Goal: Transaction & Acquisition: Purchase product/service

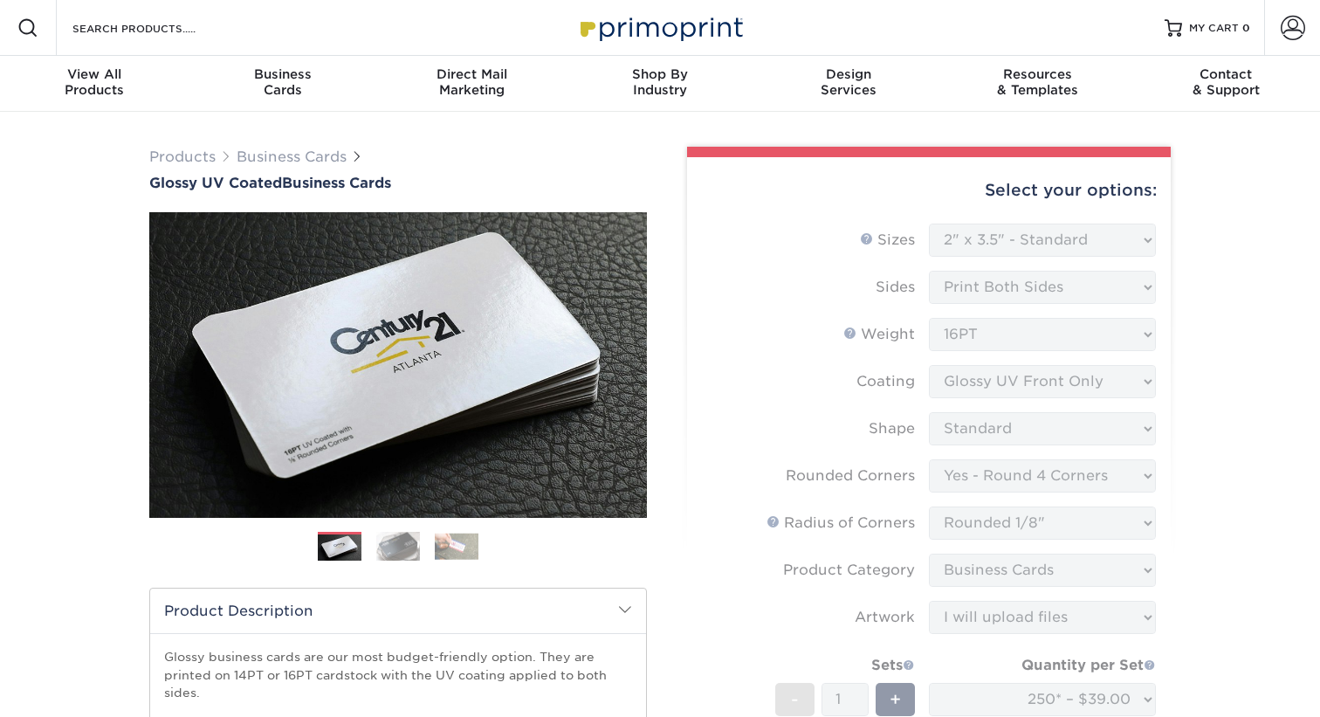
select select "2.00x3.50"
select select "7672df9e-0e0a-464d-8e1f-920c575e4da3"
select select "589680c7-ee9a-431b-9d12-d7aeb1386a97"
select select "3b5148f1-0588-4f88-a218-97bcfdce65c1"
select select "upload"
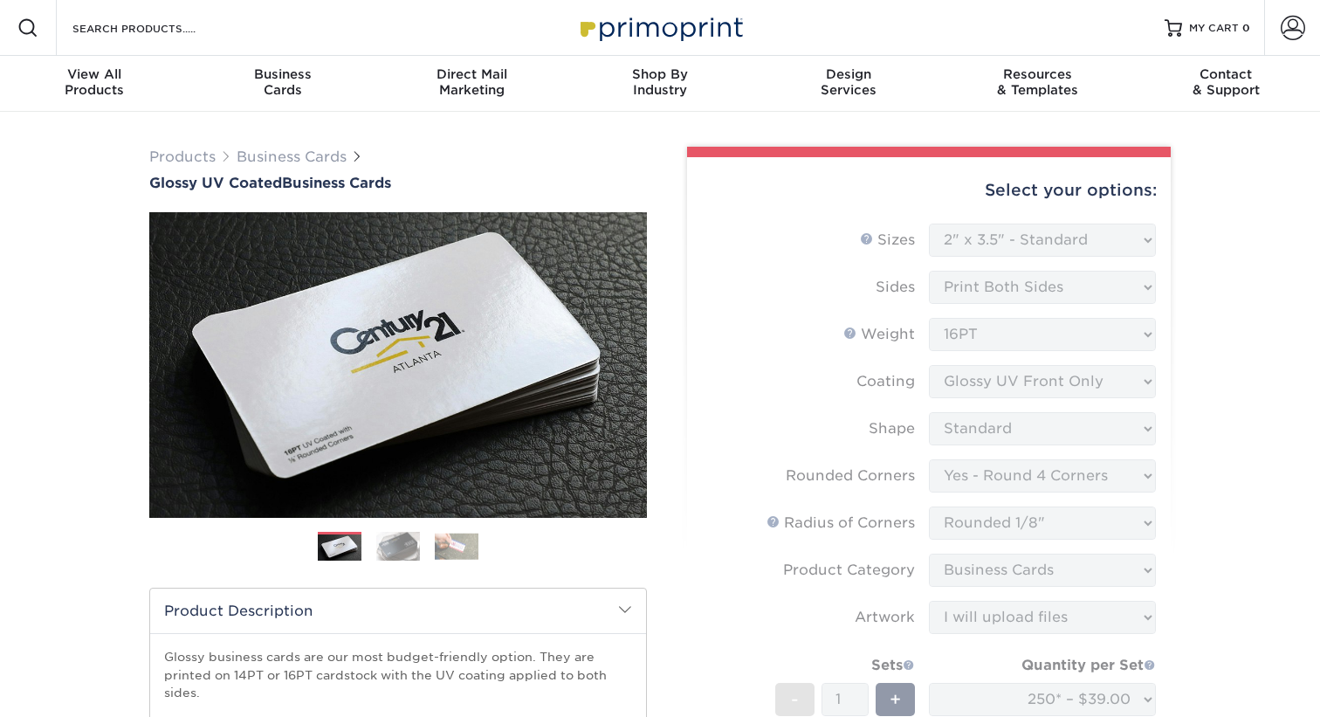
select select "250* – $39.00"
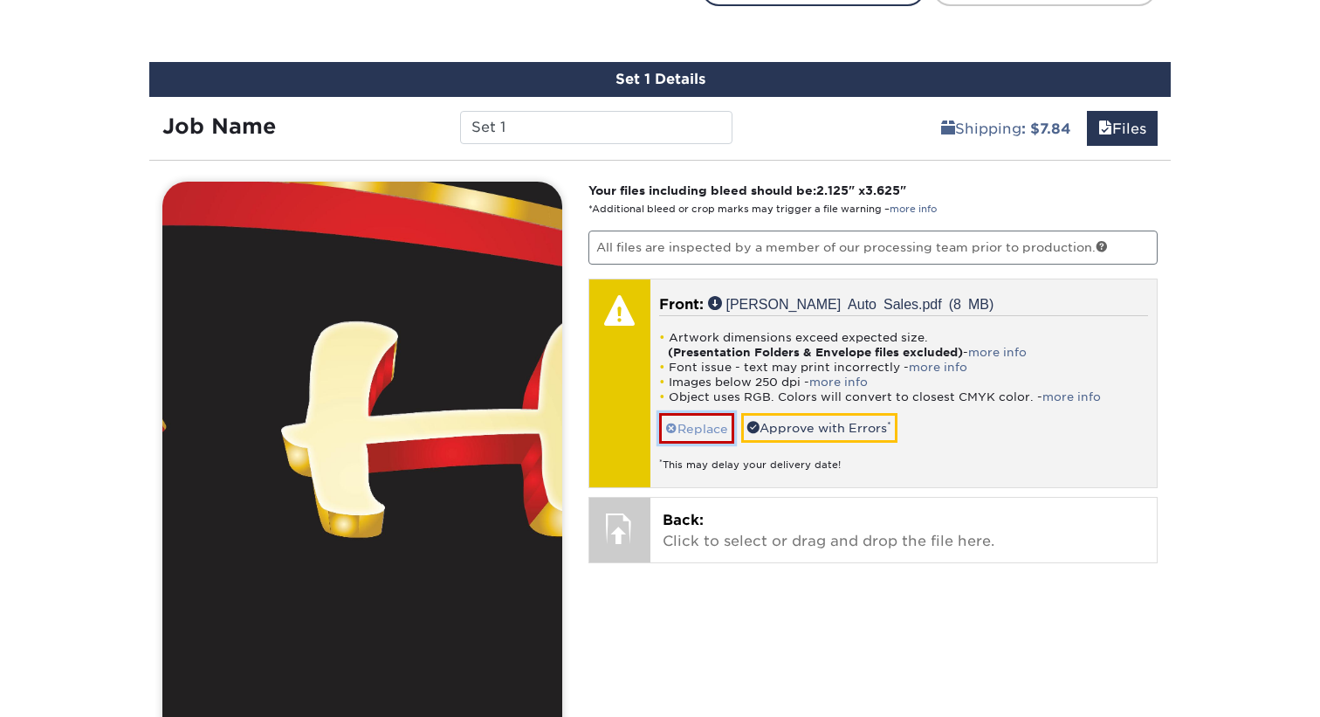
click at [704, 423] on link "Replace" at bounding box center [696, 428] width 75 height 31
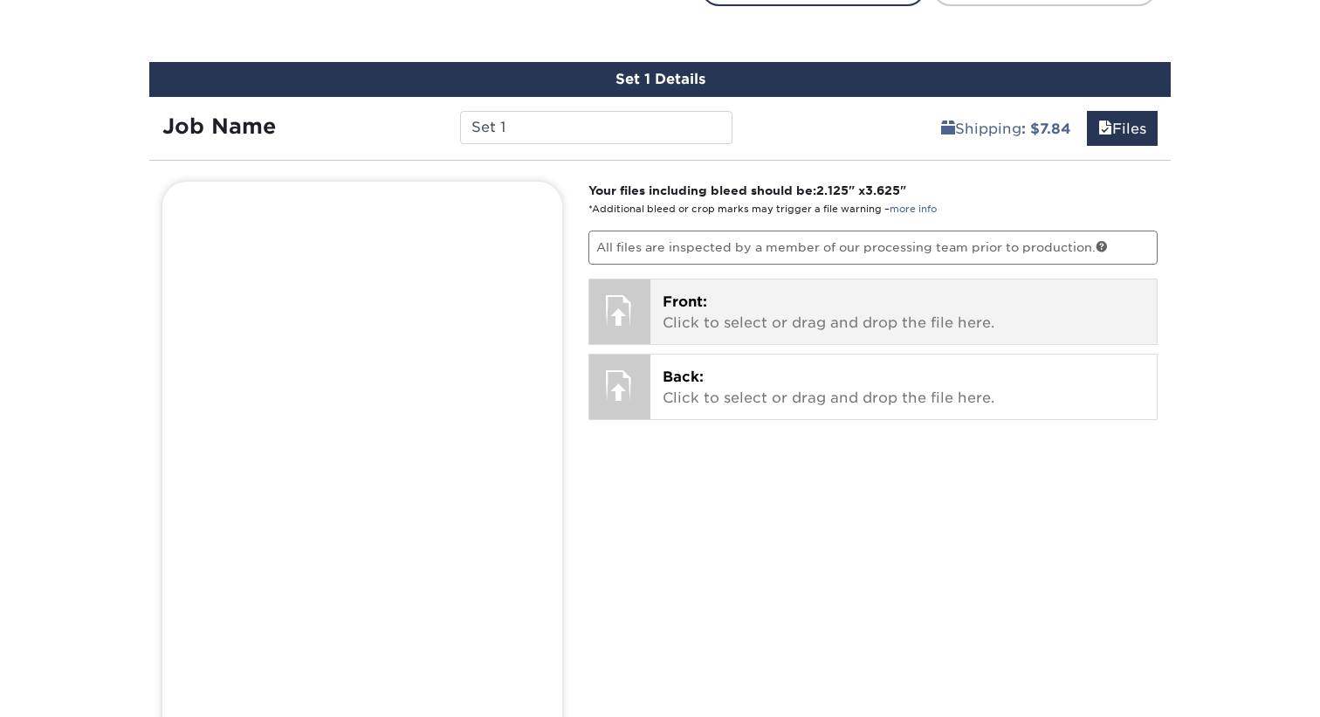
click at [704, 308] on p "Front: Click to select or drag and drop the file here." at bounding box center [904, 313] width 483 height 42
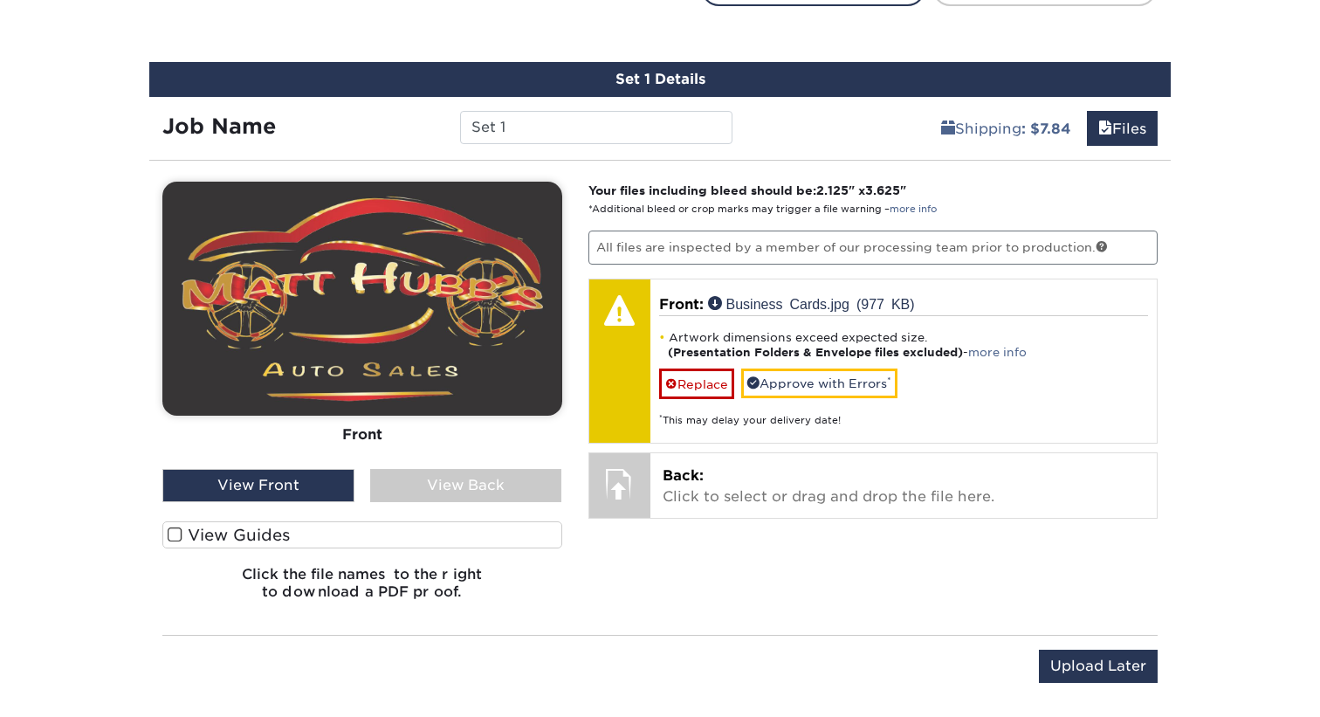
click at [249, 529] on label "View Guides" at bounding box center [362, 534] width 400 height 27
click at [0, 0] on input "View Guides" at bounding box center [0, 0] width 0 height 0
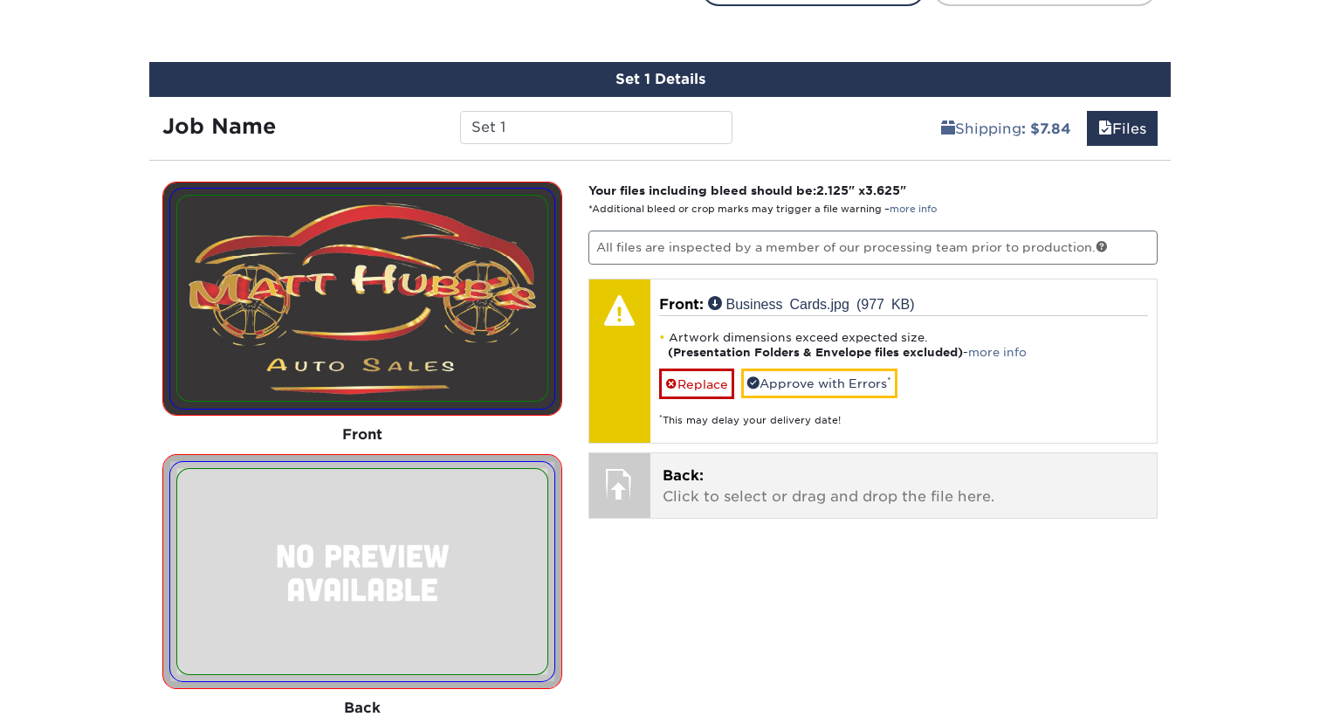
click at [703, 479] on span "Back:" at bounding box center [683, 475] width 41 height 17
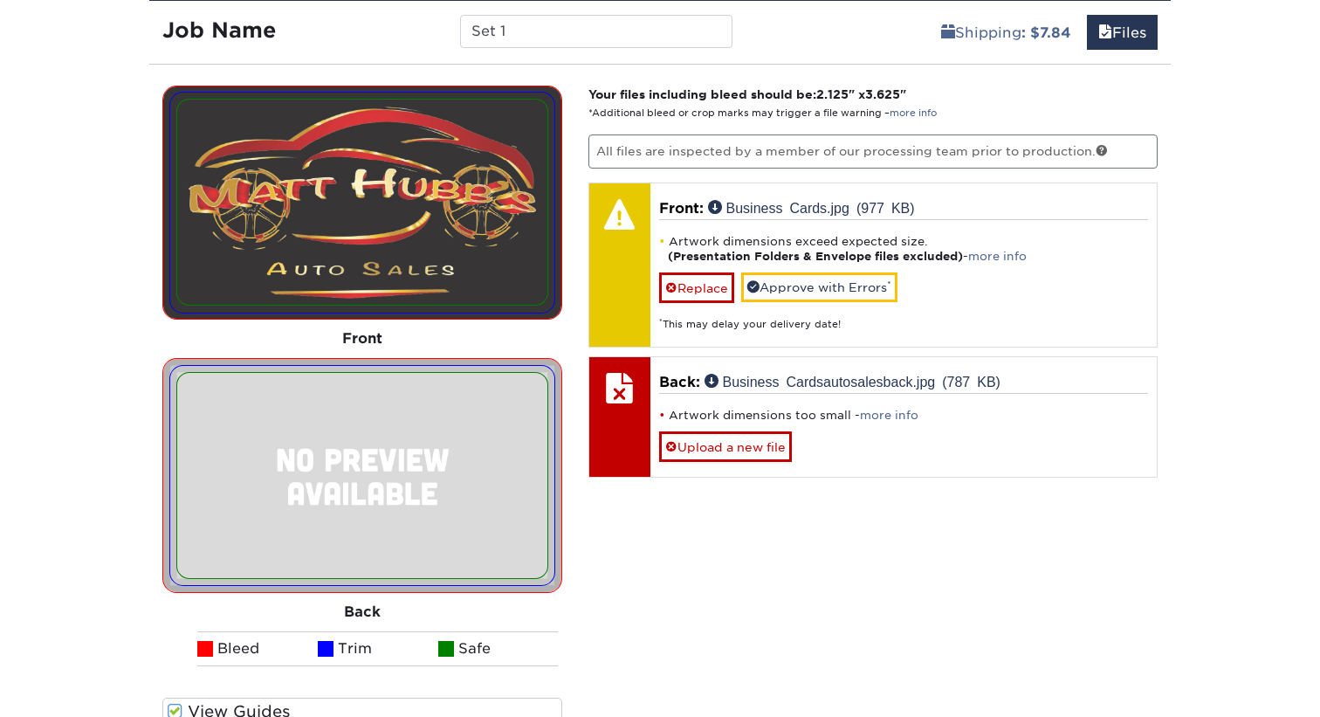
scroll to position [1075, 0]
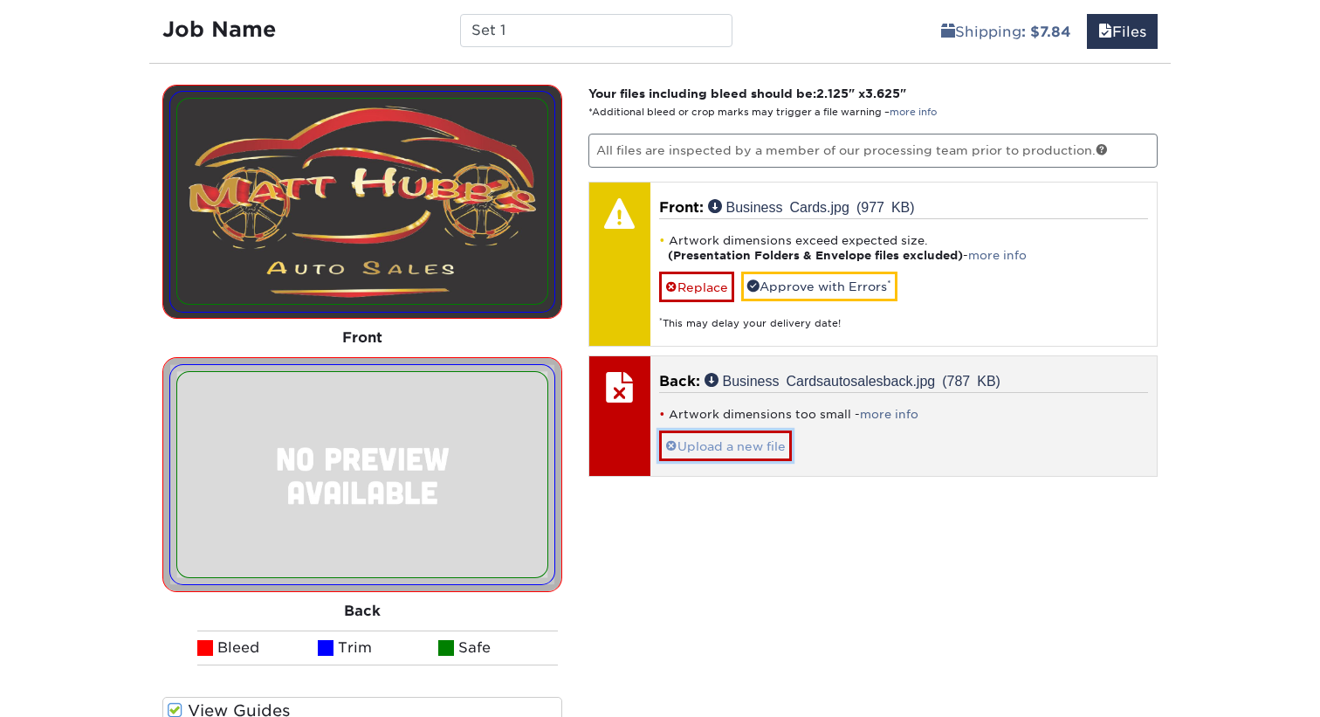
click at [755, 438] on link "Upload a new file" at bounding box center [725, 445] width 133 height 31
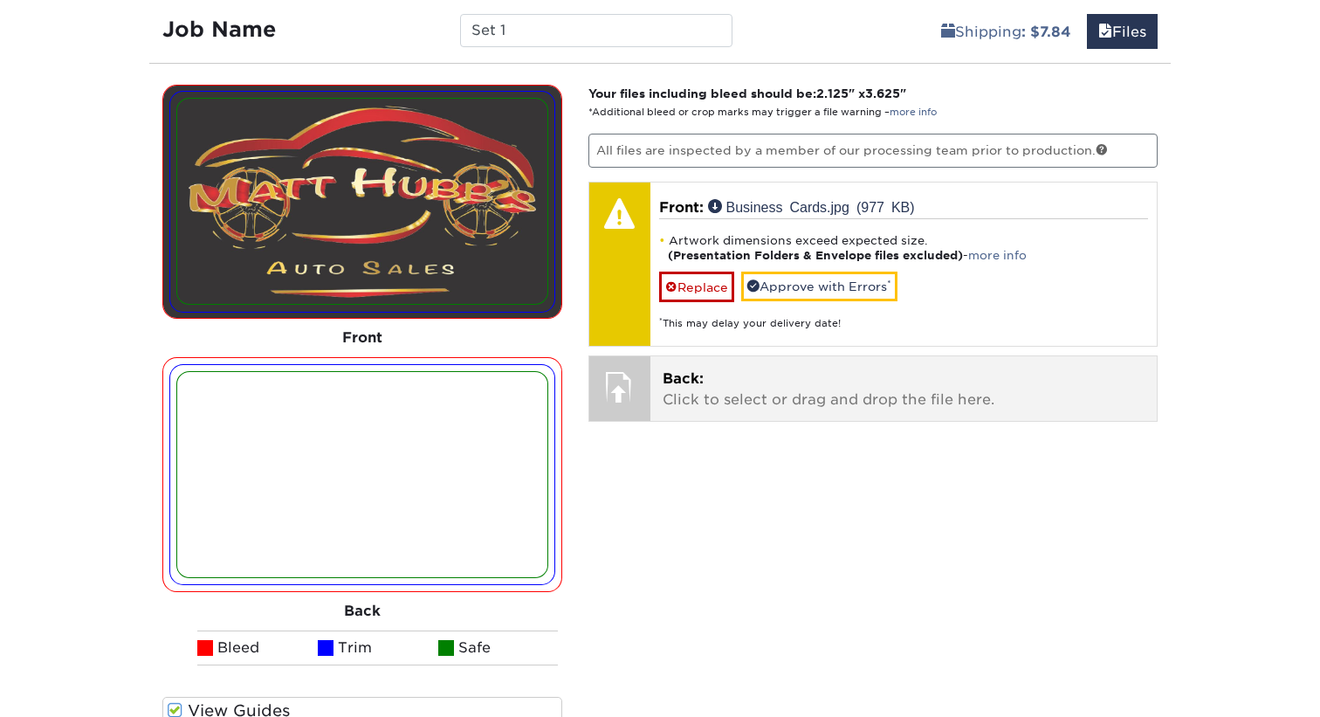
click at [679, 398] on p "Back: Click to select or drag and drop the file here." at bounding box center [904, 389] width 483 height 42
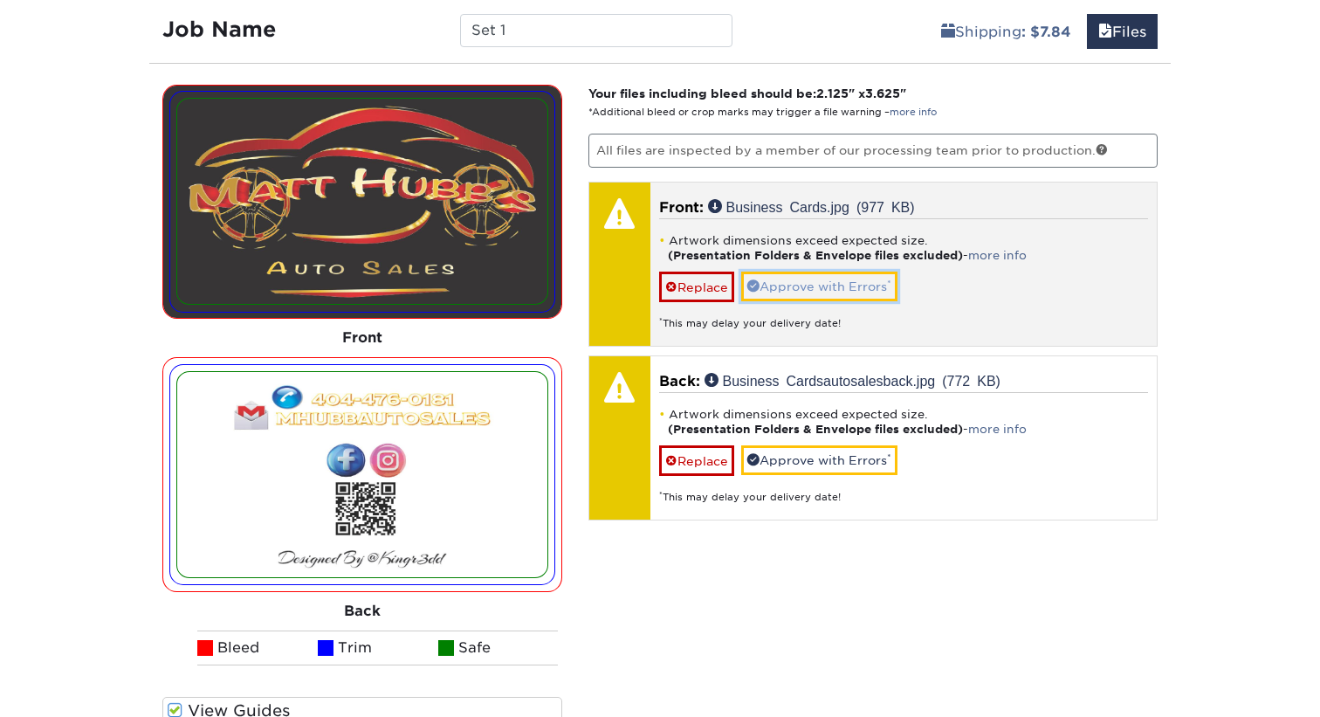
click at [852, 288] on link "Approve with Errors *" at bounding box center [819, 286] width 156 height 30
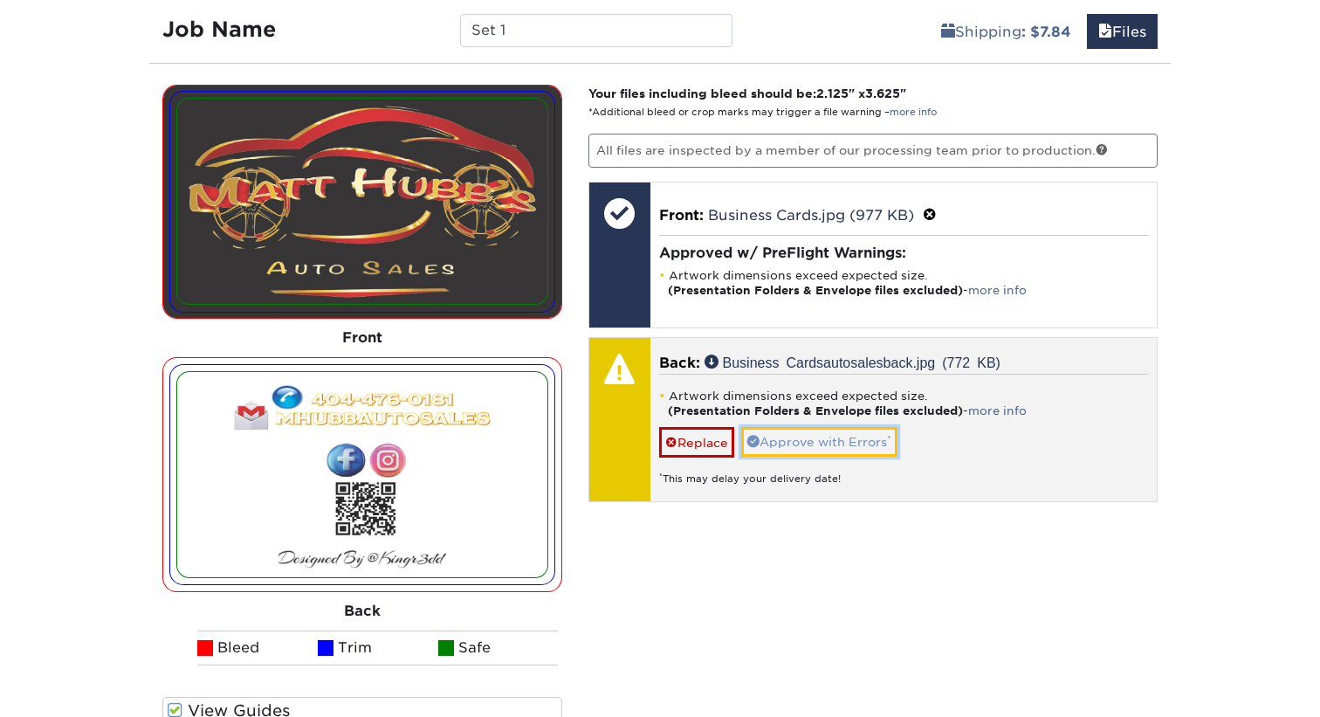
click at [818, 437] on link "Approve with Errors *" at bounding box center [819, 442] width 156 height 30
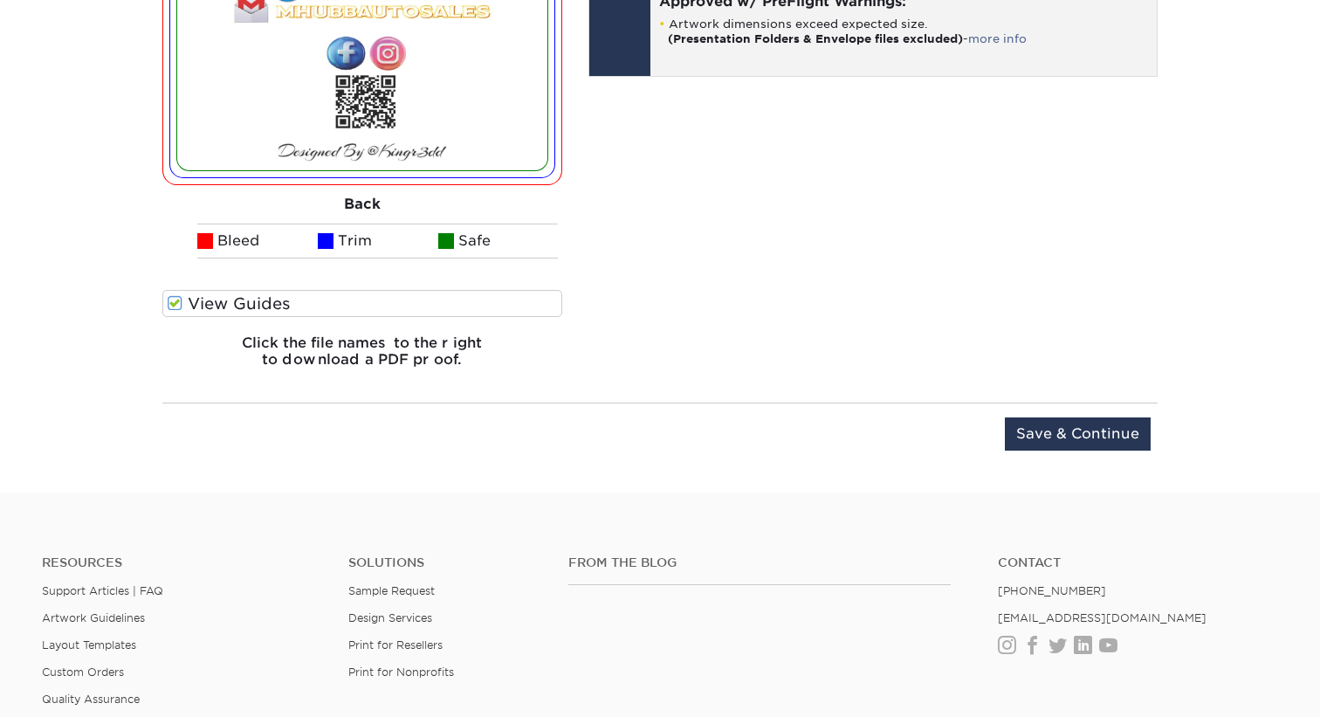
scroll to position [1482, 0]
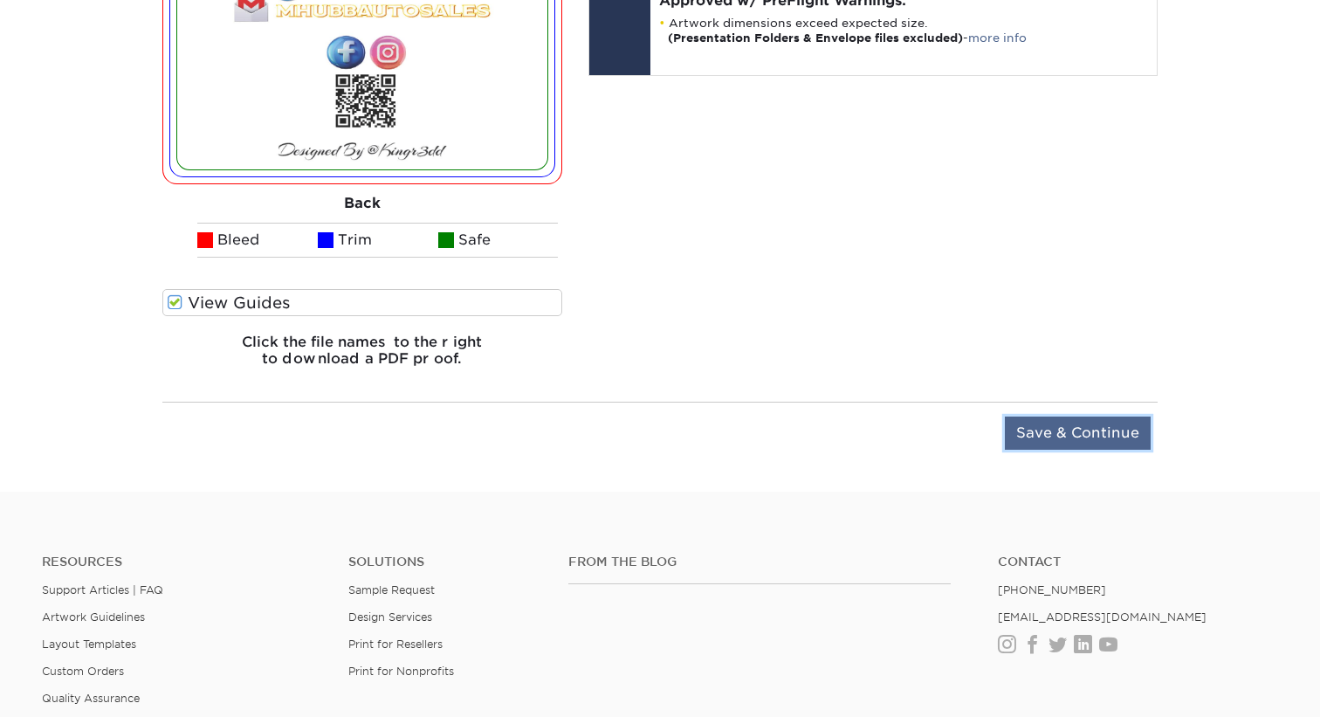
click at [1046, 432] on input "Save & Continue" at bounding box center [1078, 432] width 146 height 33
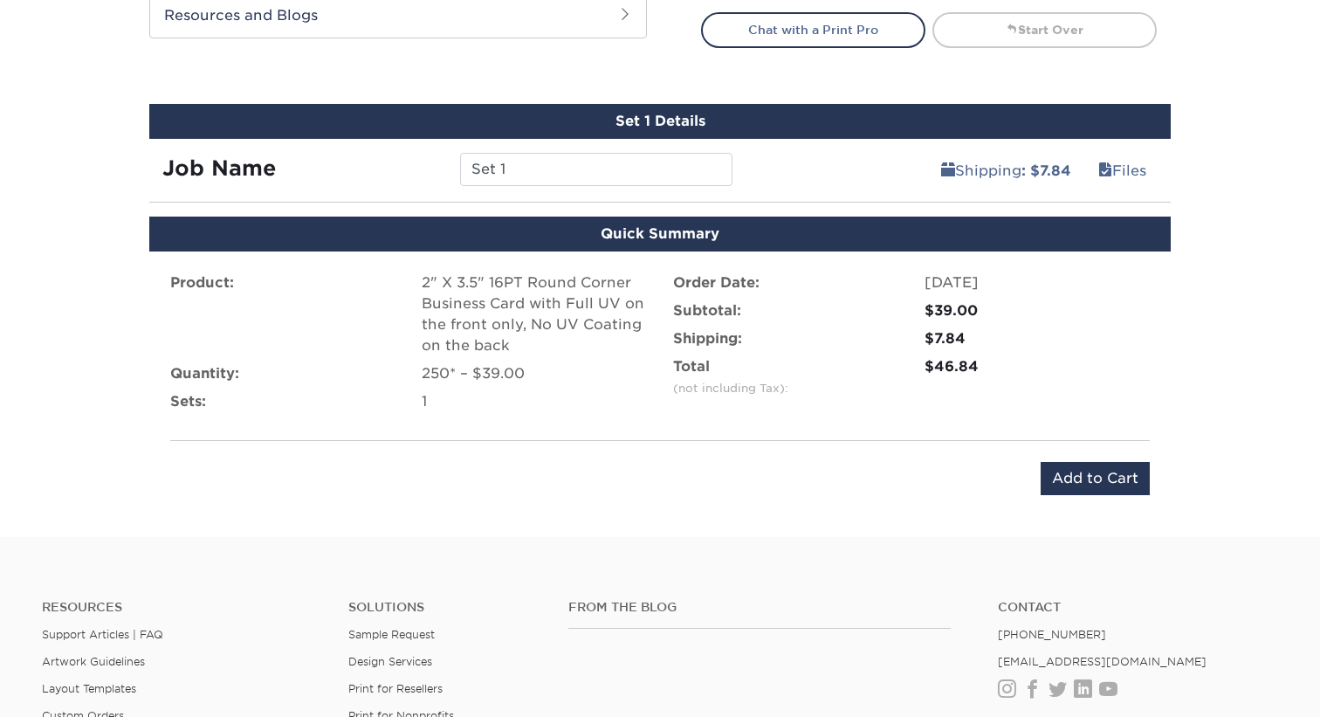
scroll to position [967, 0]
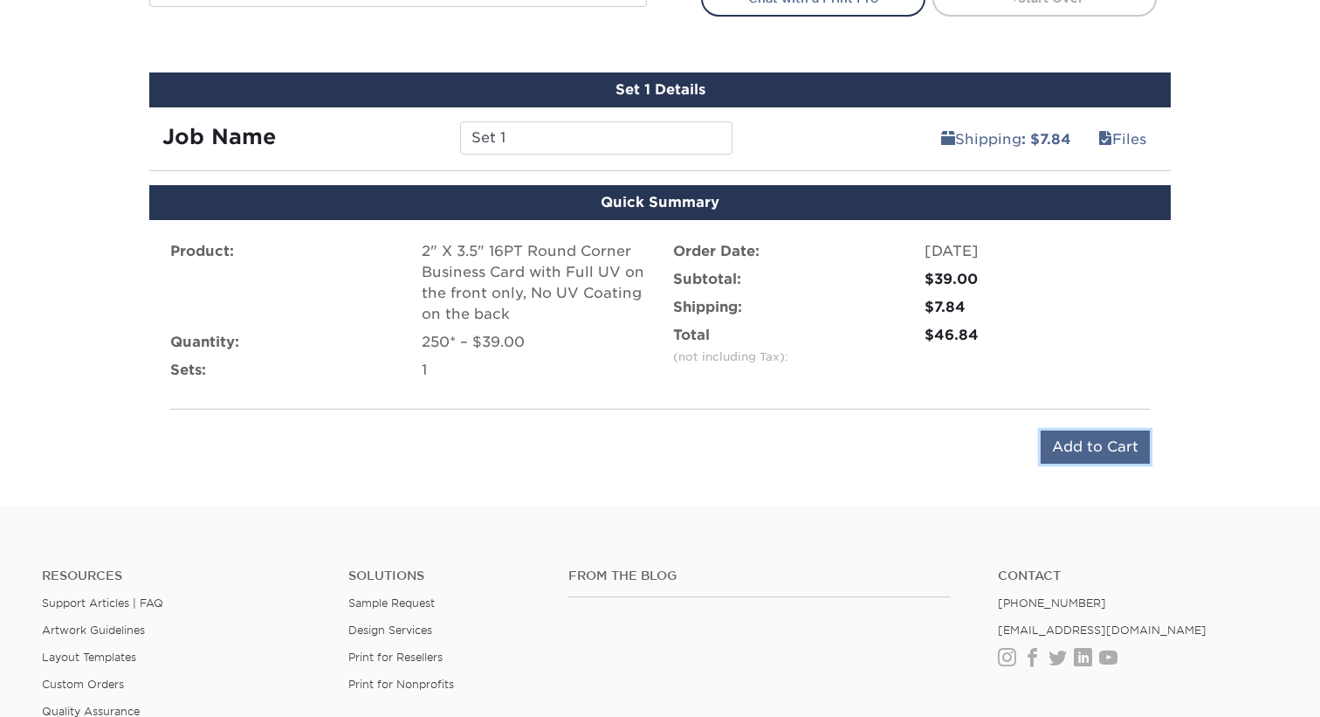
click at [1109, 448] on input "Add to Cart" at bounding box center [1095, 446] width 109 height 33
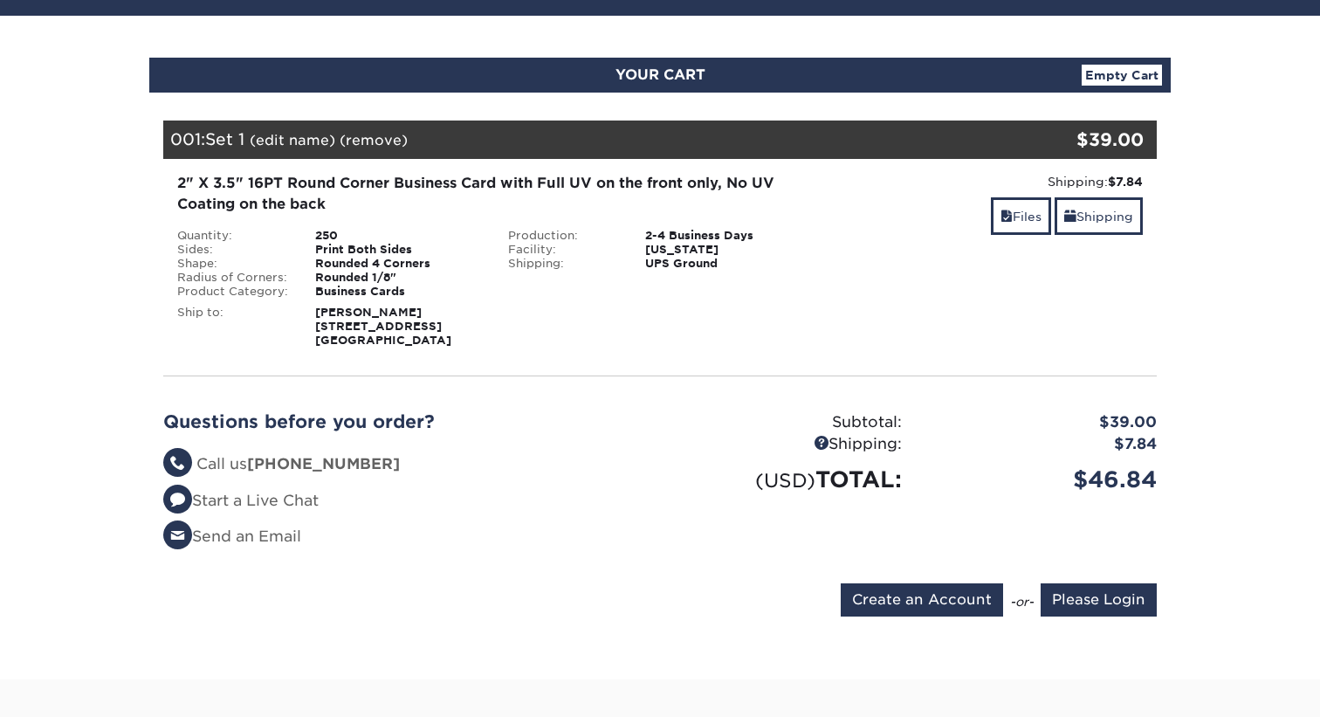
scroll to position [152, 0]
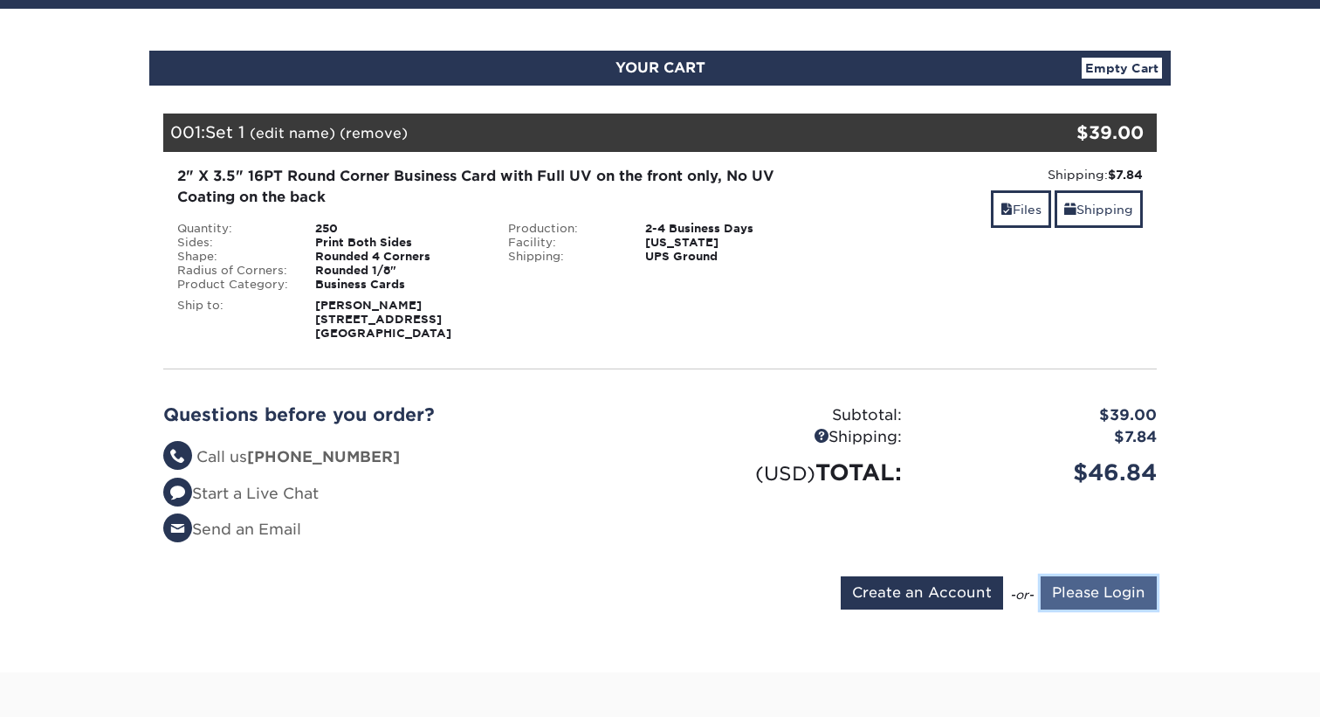
click at [1092, 587] on input "Please Login" at bounding box center [1099, 592] width 116 height 33
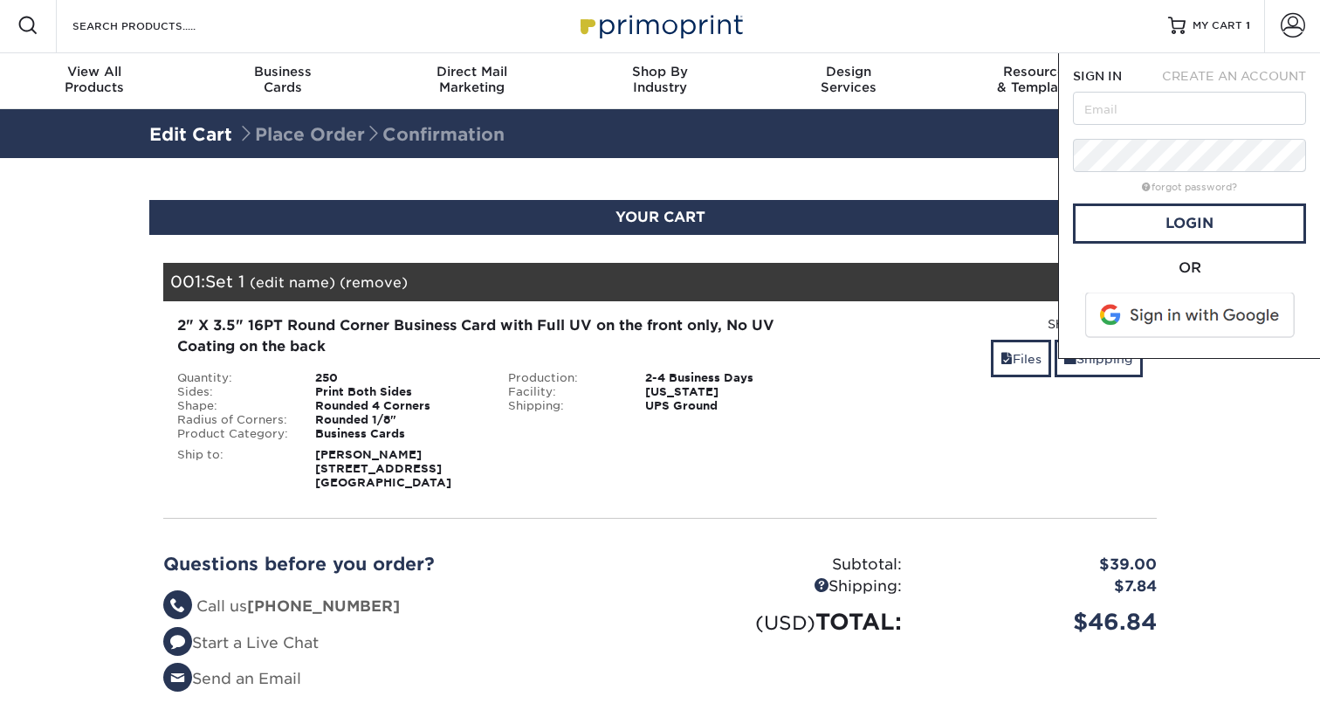
scroll to position [0, 0]
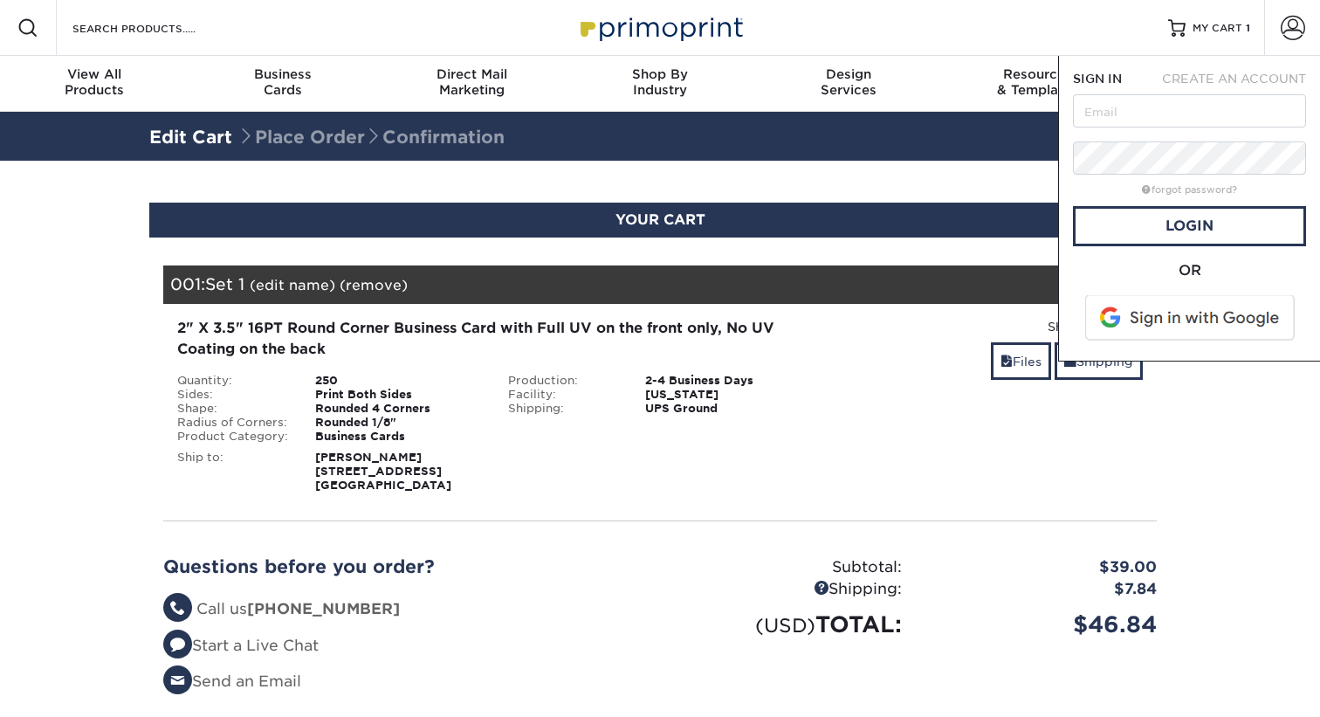
click at [1182, 321] on span at bounding box center [1191, 317] width 223 height 45
click at [1203, 112] on input "text" at bounding box center [1189, 110] width 233 height 33
type input "[EMAIL_ADDRESS][DOMAIN_NAME]"
click at [1197, 228] on link "Login" at bounding box center [1189, 226] width 233 height 40
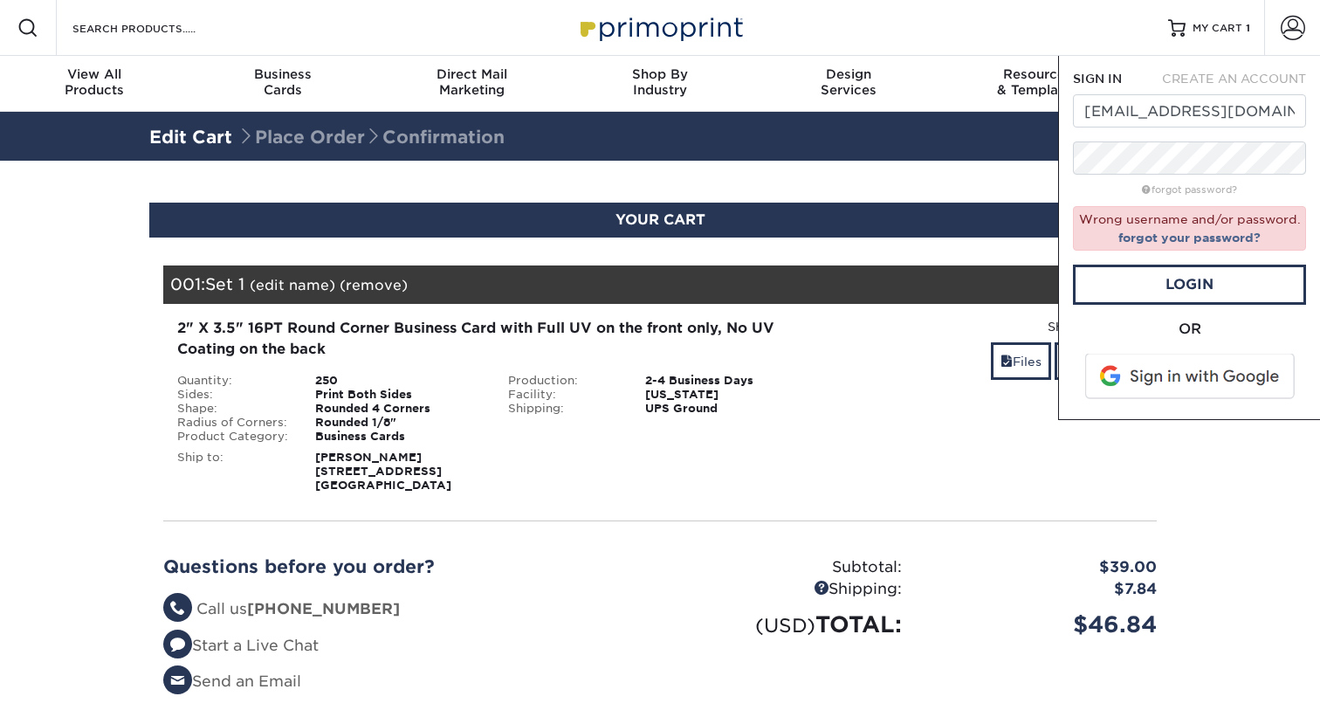
click at [1183, 377] on span at bounding box center [1191, 376] width 223 height 45
click at [1038, 164] on div "Resources Menu Search Products Account SIGN IN CREATE AN ACCOUNT matthubb3@gmai…" at bounding box center [660, 667] width 1320 height 1335
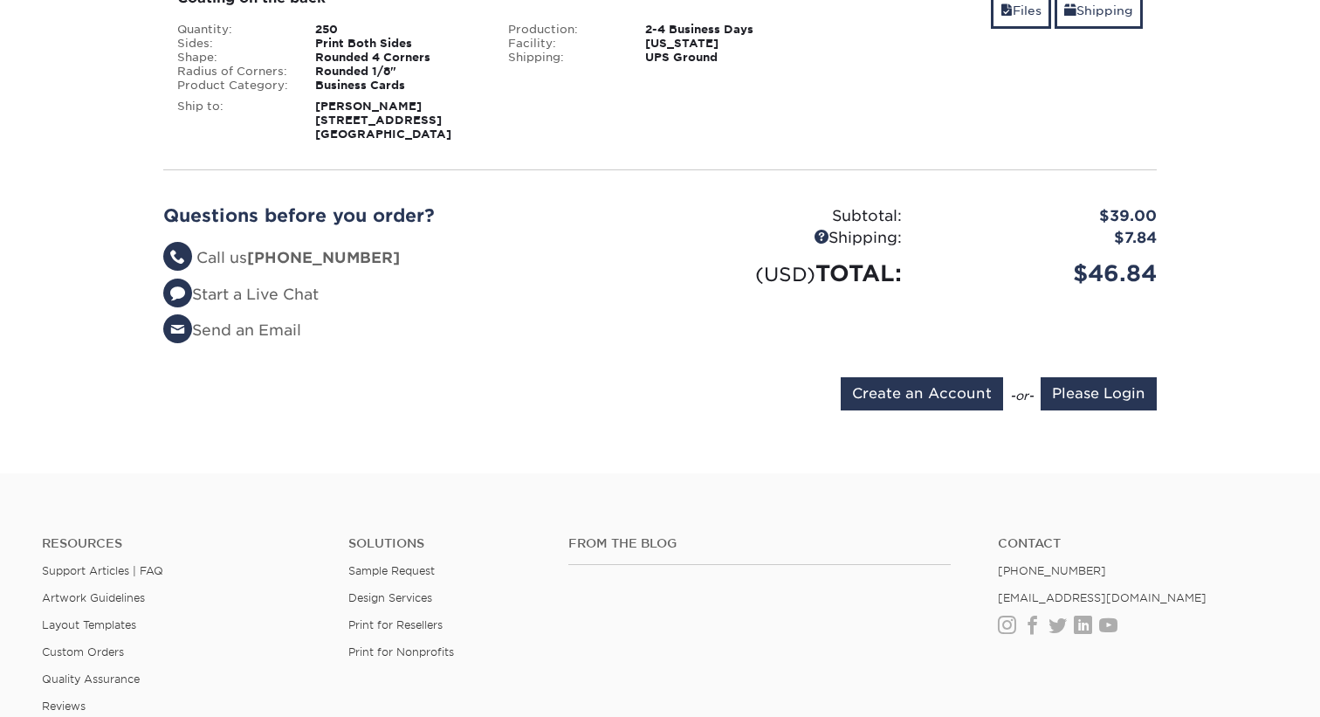
scroll to position [354, 0]
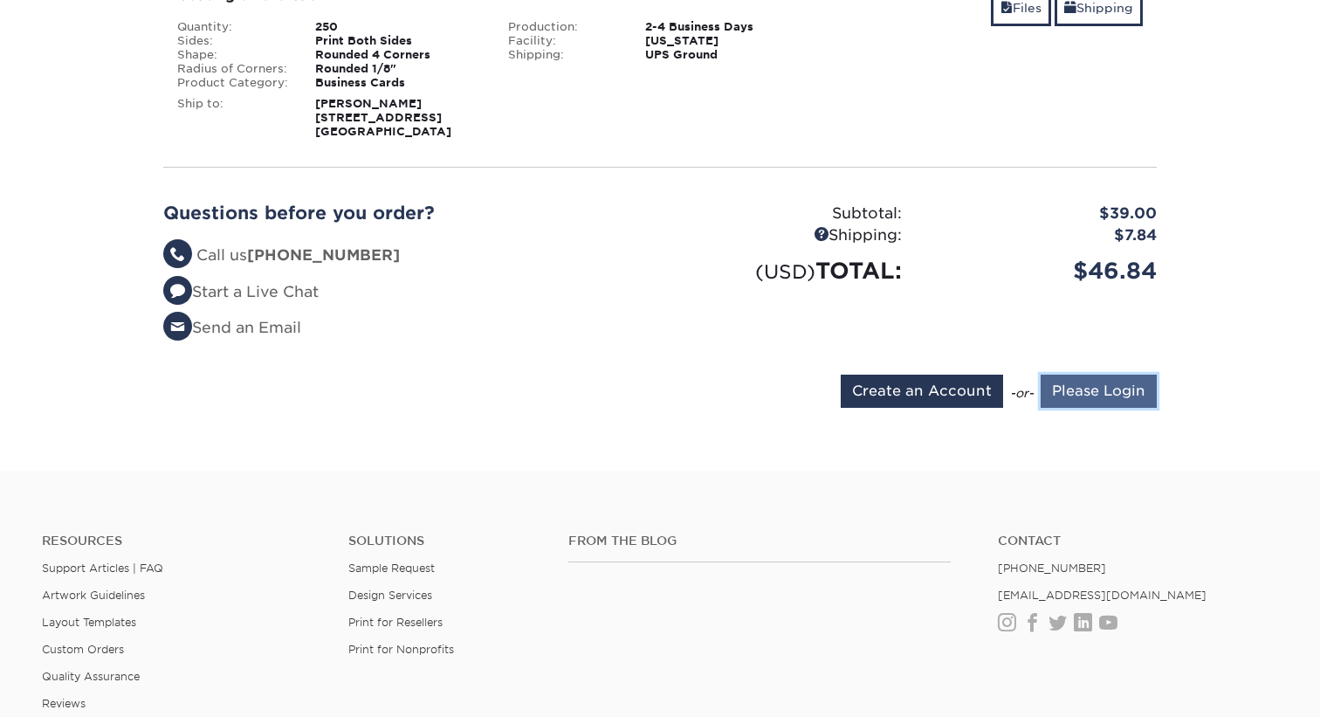
click at [1062, 390] on input "Please Login" at bounding box center [1099, 390] width 116 height 33
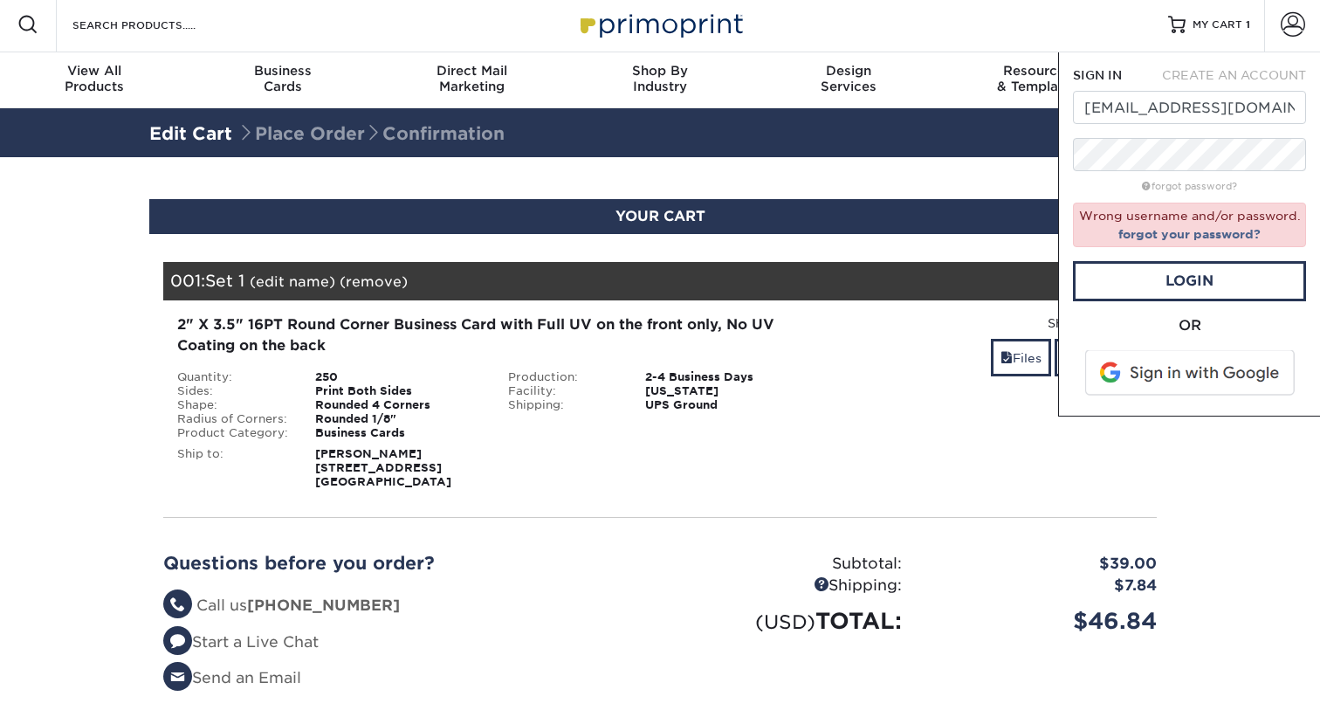
scroll to position [0, 0]
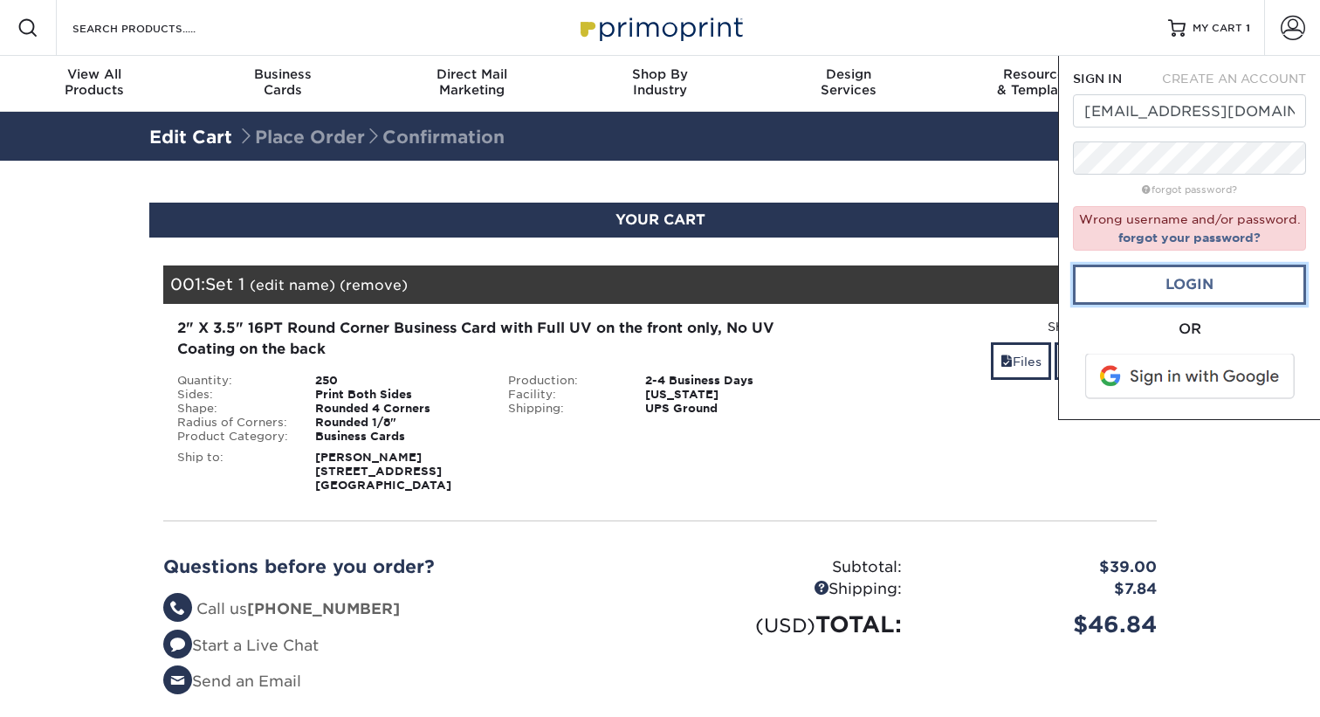
click at [1178, 281] on link "Login" at bounding box center [1189, 284] width 233 height 40
click at [1063, 168] on div "SIGN IN CREATE AN ACCOUNT matthubb3@gmail.com forgot password? Wrong username a…" at bounding box center [1189, 238] width 262 height 364
click at [1101, 286] on link "Login" at bounding box center [1189, 284] width 233 height 40
click at [1043, 157] on div "Resources Menu Search Products Account SIGN IN CREATE AN ACCOUNT matthubb3@gmai…" at bounding box center [660, 667] width 1320 height 1335
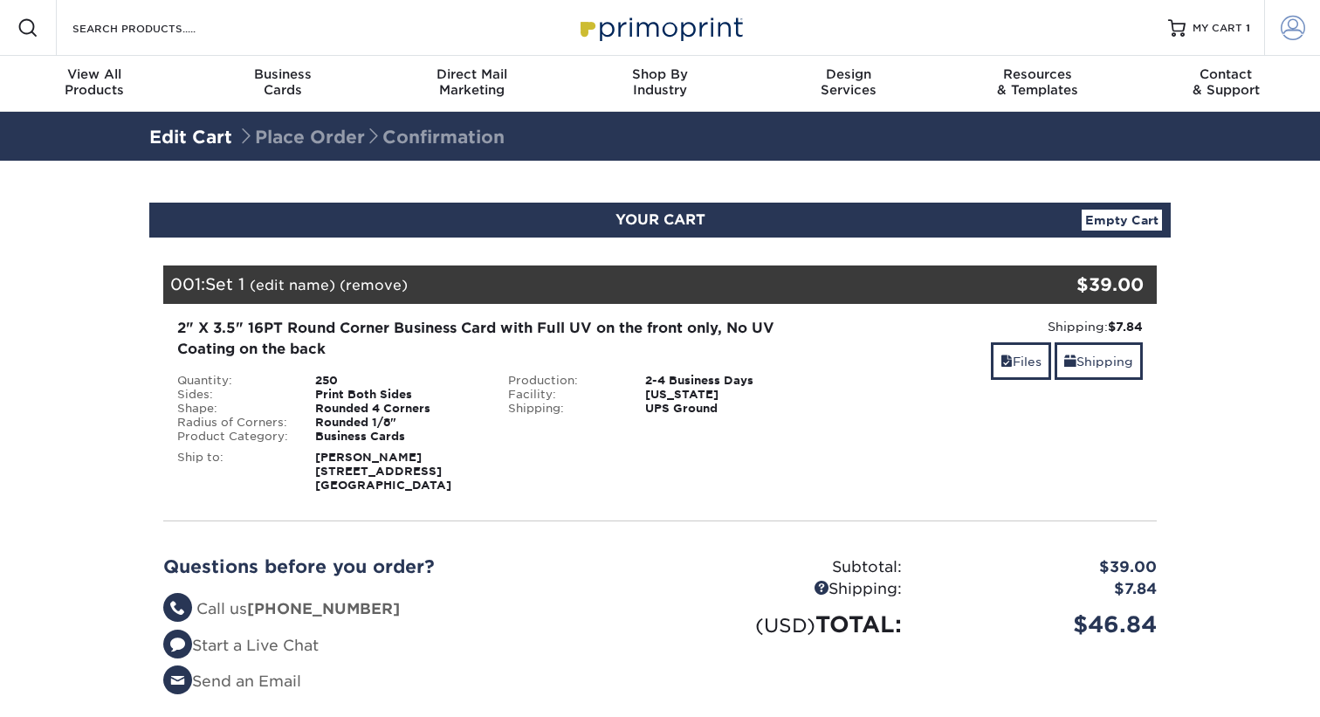
click at [1295, 24] on span at bounding box center [1293, 28] width 24 height 24
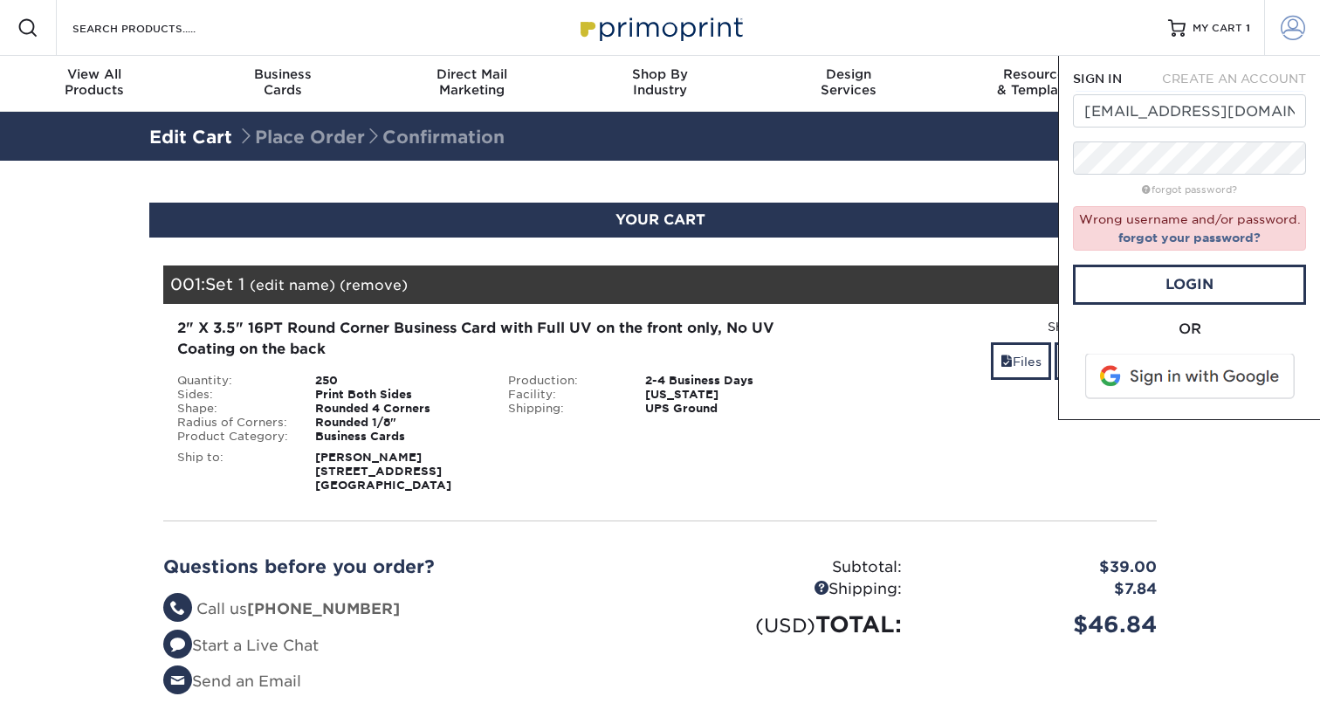
click at [1295, 24] on span at bounding box center [1293, 28] width 24 height 24
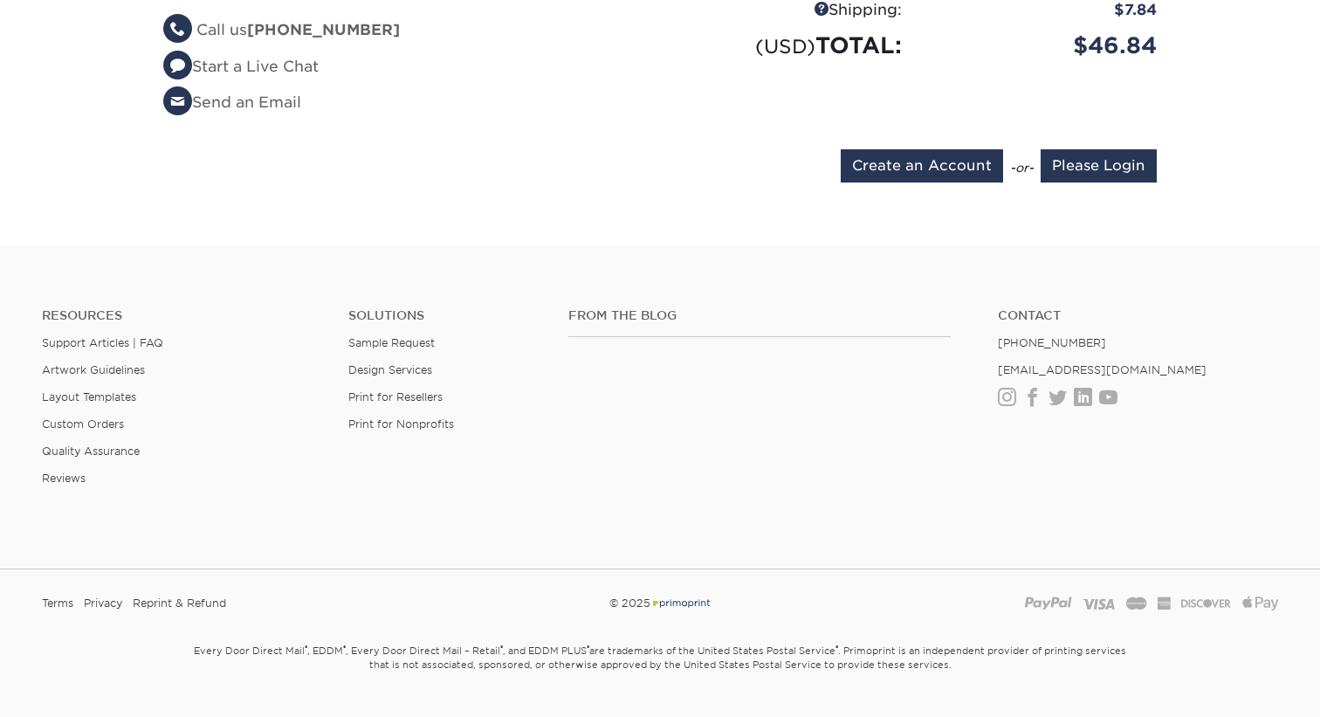
scroll to position [601, 0]
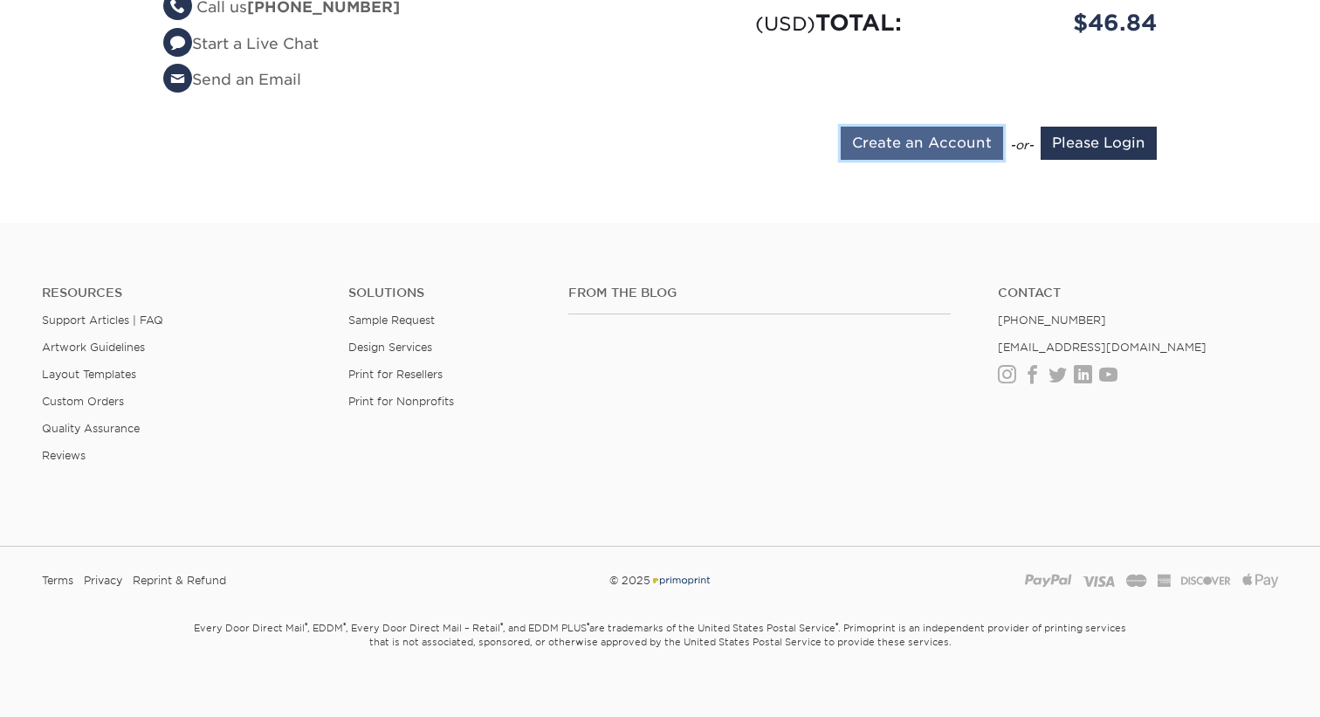
click at [960, 153] on input "Create an Account" at bounding box center [922, 143] width 162 height 33
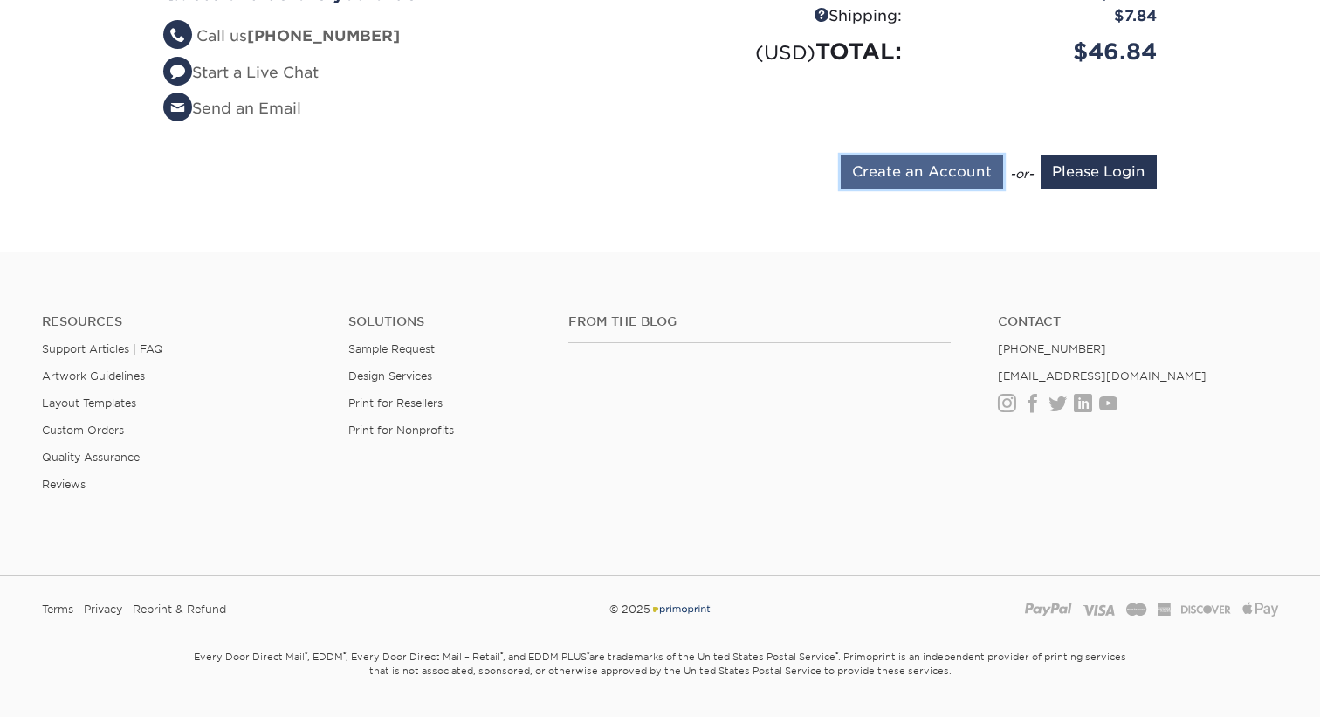
type input "matthubb3@gmail.com"
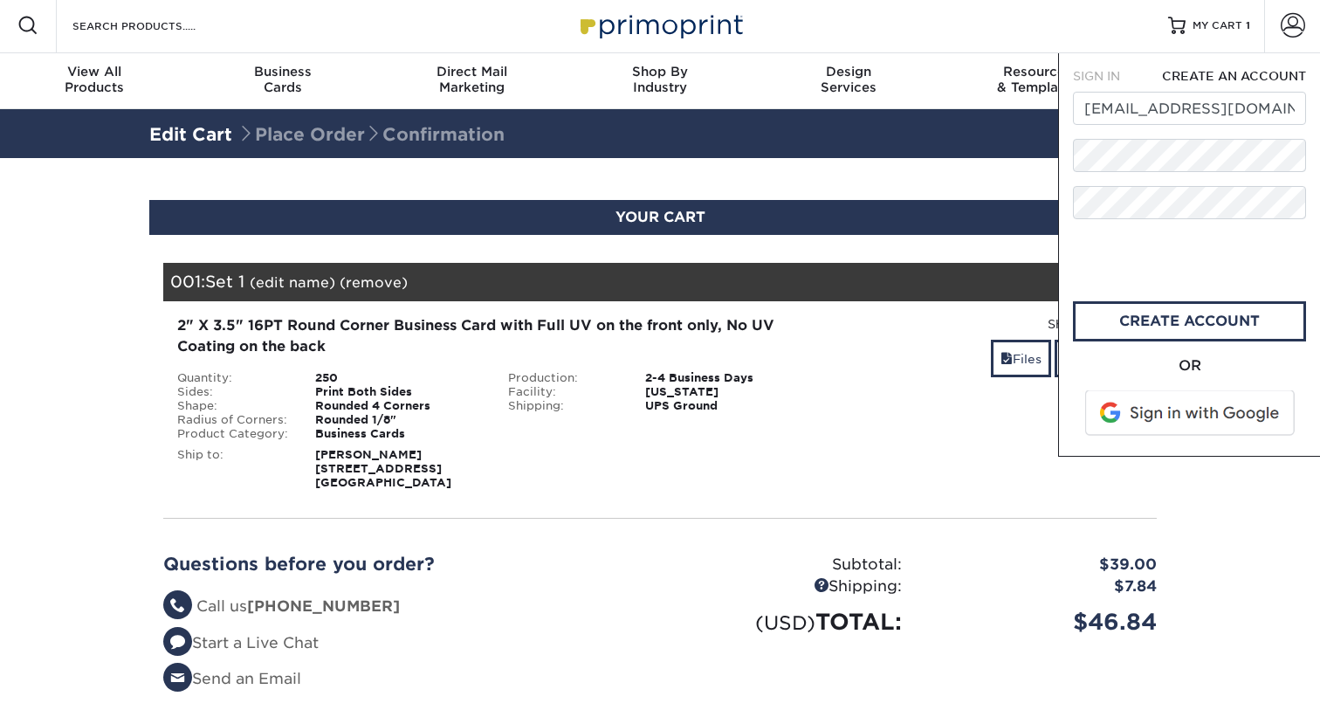
scroll to position [0, 0]
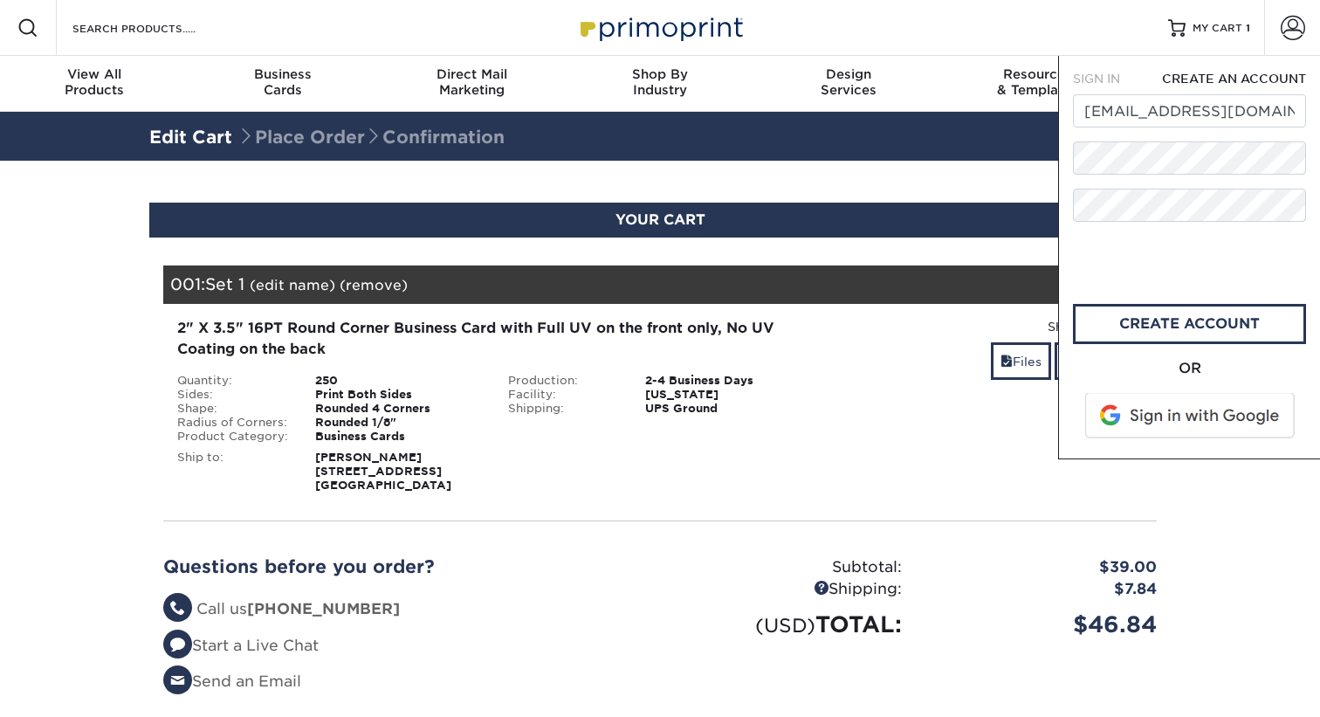
click at [1162, 417] on span at bounding box center [1191, 415] width 223 height 45
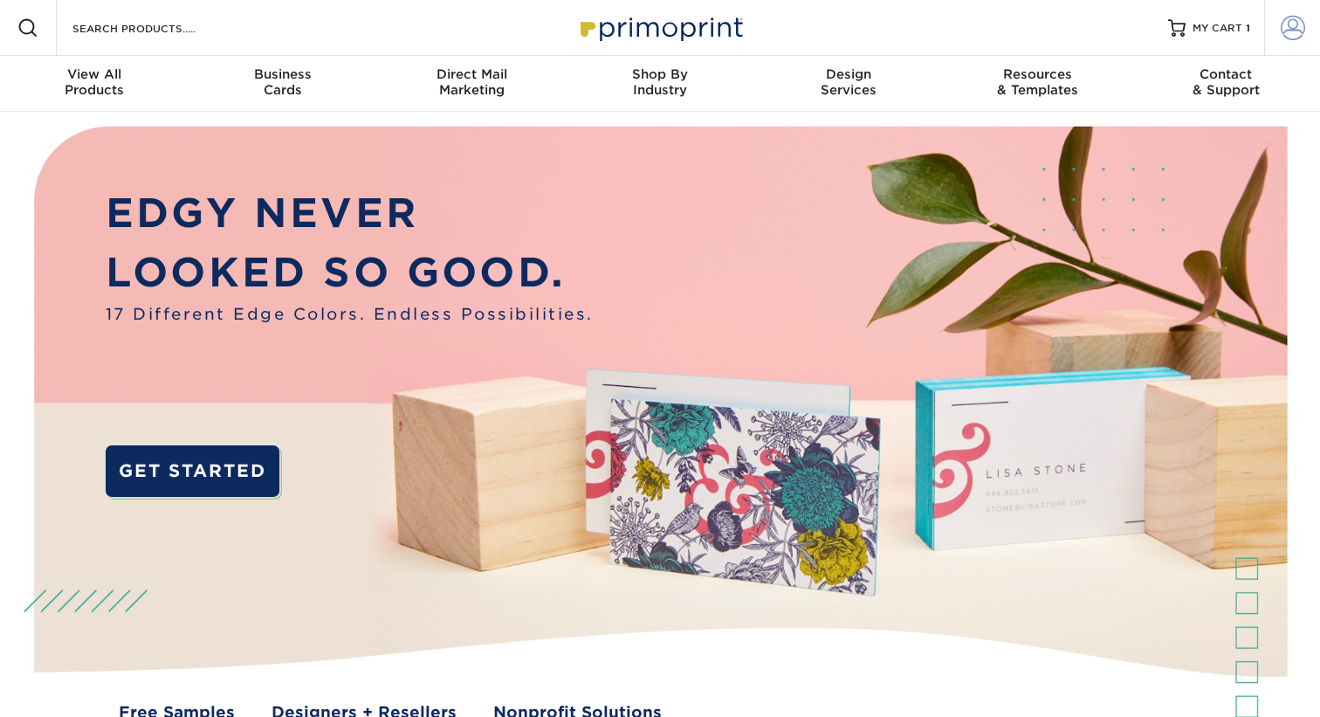
click at [1284, 42] on link "Account" at bounding box center [1292, 28] width 56 height 56
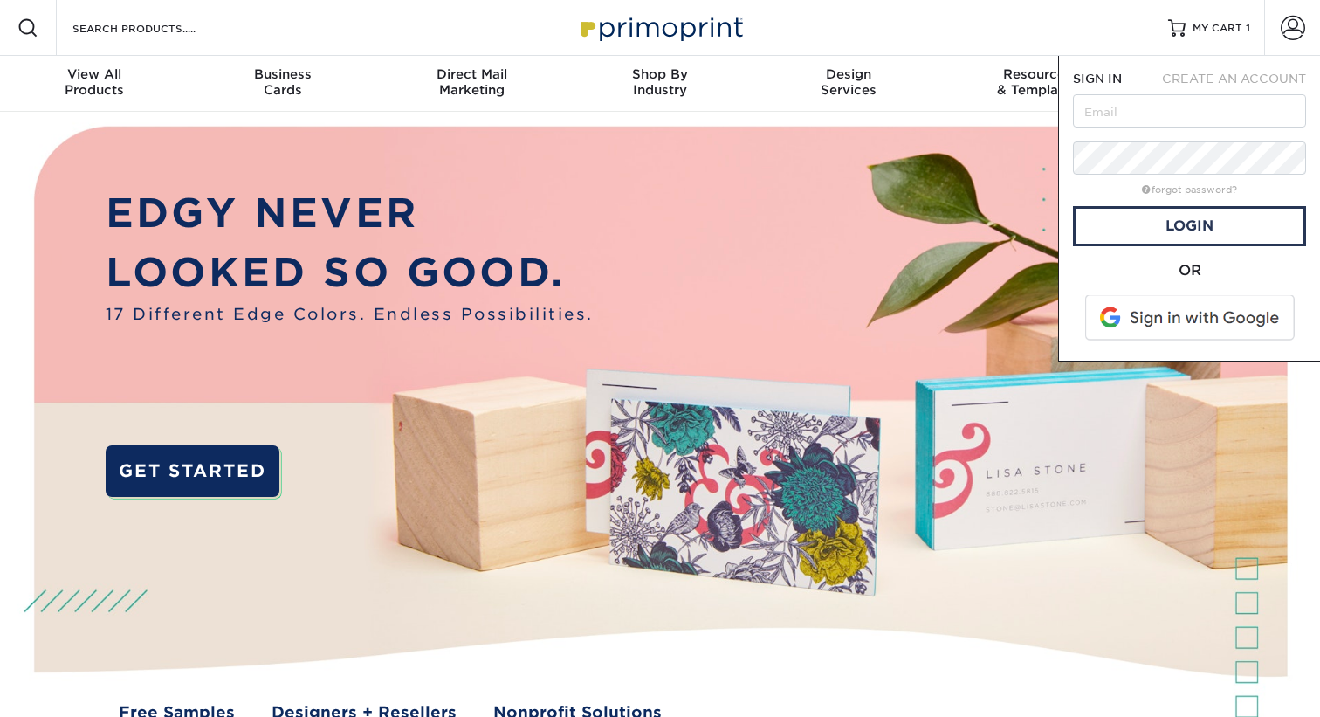
click at [1175, 299] on span at bounding box center [1191, 317] width 223 height 45
click at [1206, 109] on input "text" at bounding box center [1189, 110] width 233 height 33
type input "matthubb3@gmail.com"
click at [1194, 190] on link "forgot password?" at bounding box center [1189, 189] width 95 height 11
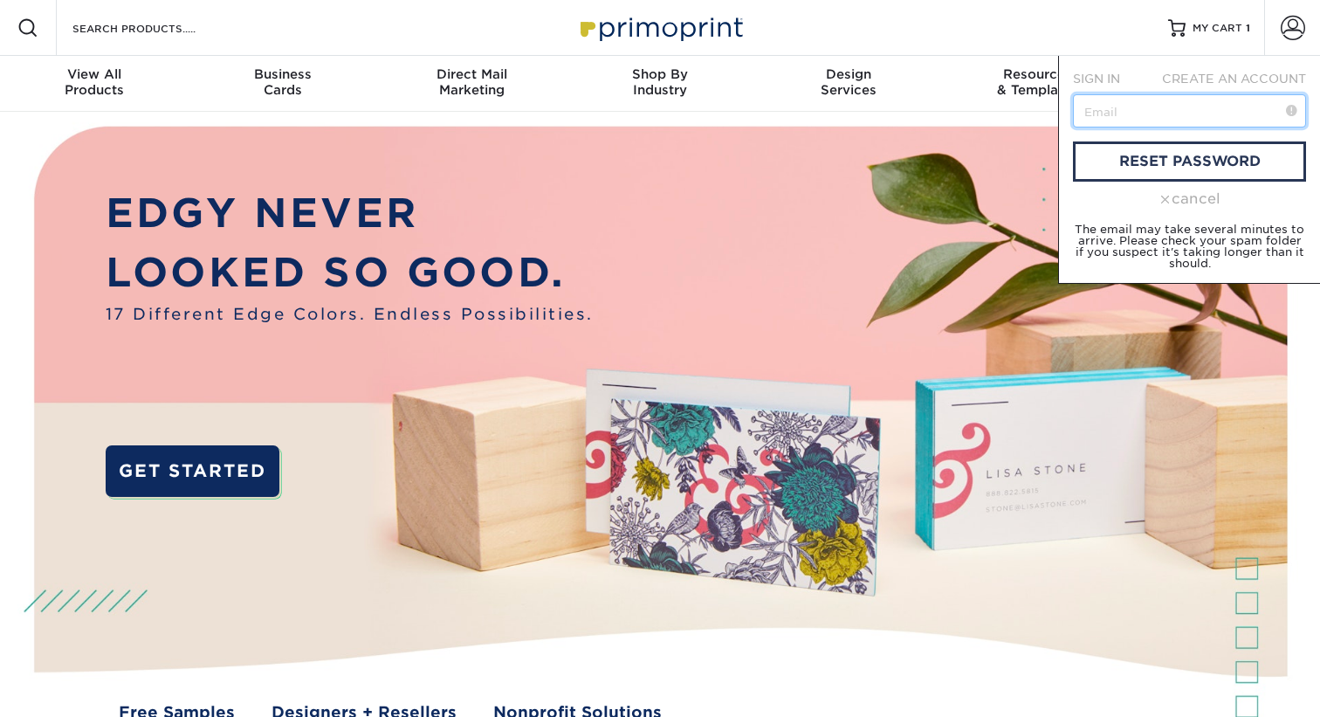
click at [1178, 112] on input "text" at bounding box center [1189, 110] width 233 height 33
type input "[EMAIL_ADDRESS][DOMAIN_NAME]"
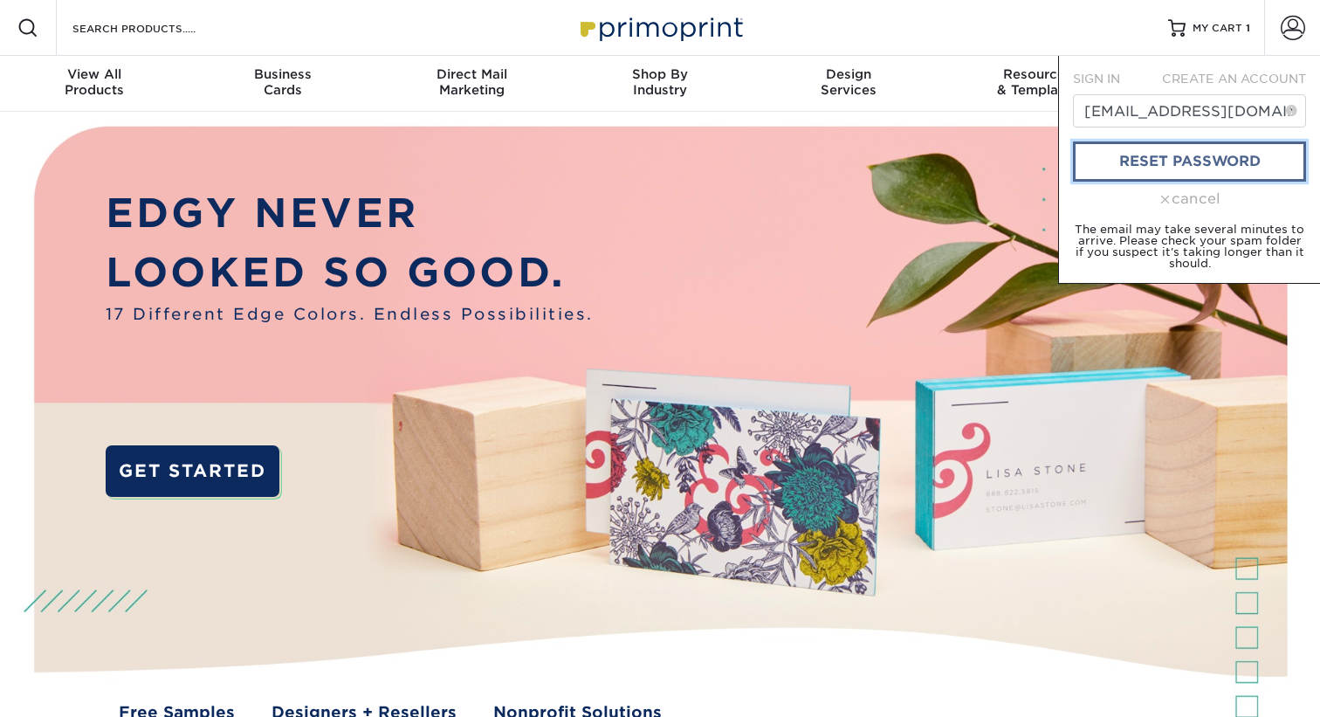
click at [1170, 155] on link "reset password" at bounding box center [1189, 161] width 233 height 40
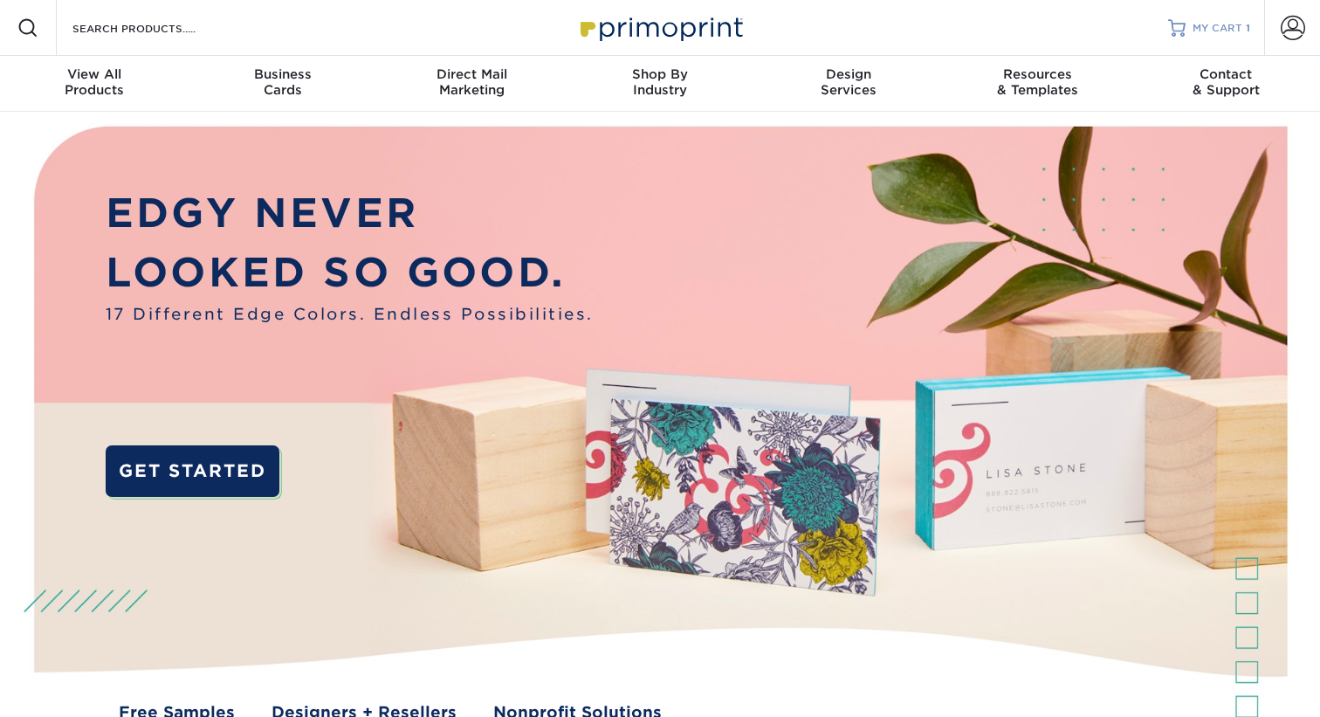
click at [1226, 30] on span "MY CART" at bounding box center [1217, 28] width 50 height 15
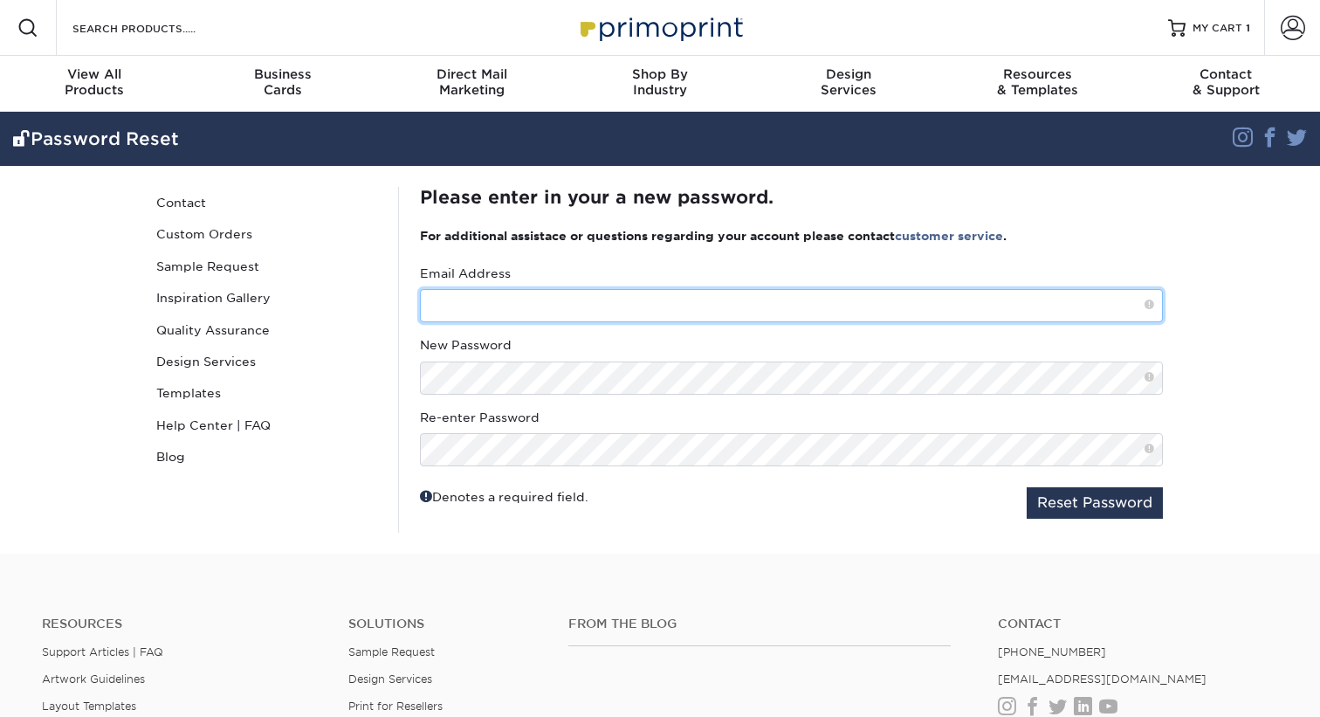
click at [600, 306] on input "text" at bounding box center [791, 305] width 743 height 33
type input "[EMAIL_ADDRESS][DOMAIN_NAME]"
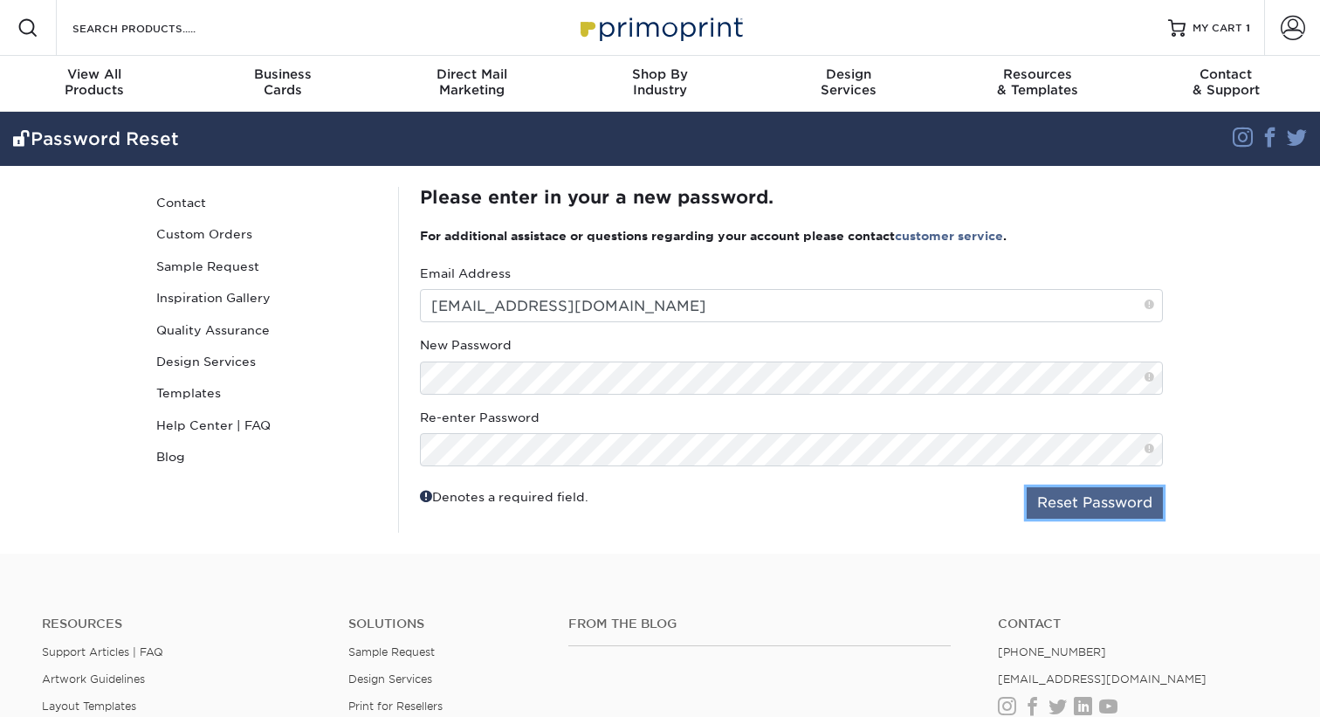
click at [1045, 496] on button "Reset Password" at bounding box center [1095, 502] width 136 height 31
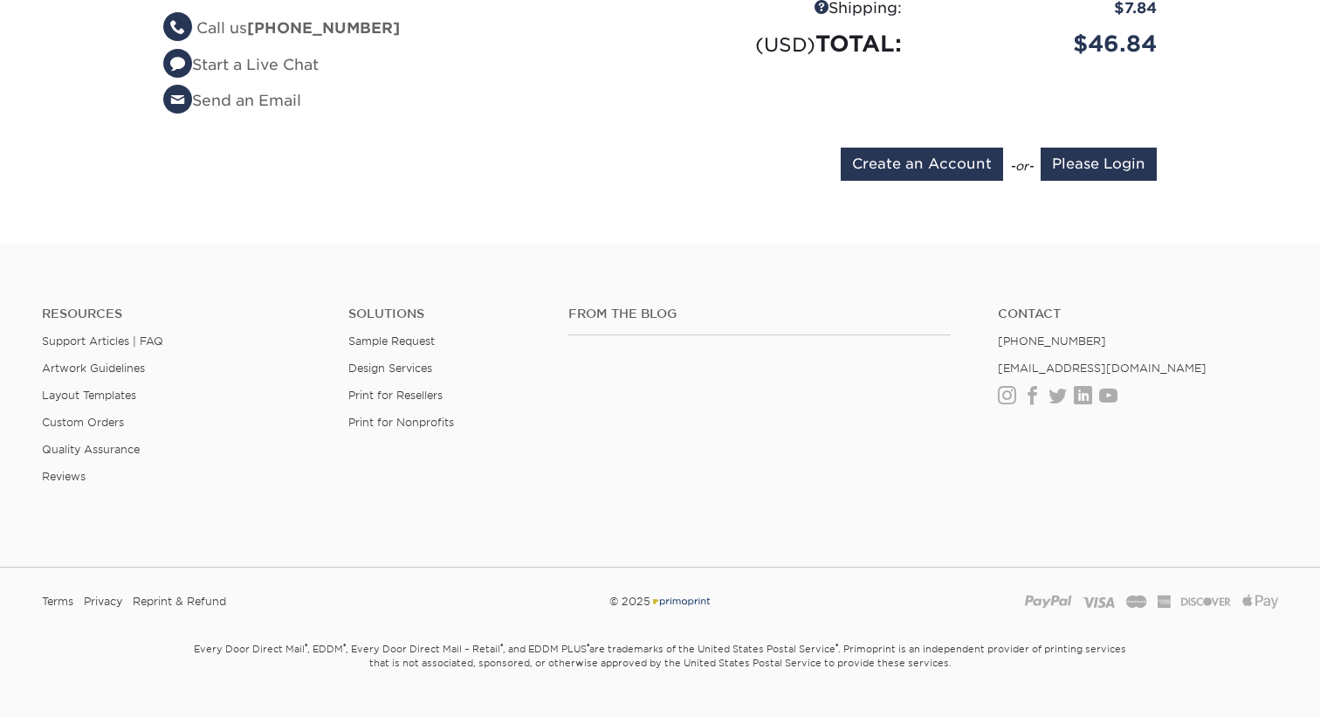
scroll to position [613, 0]
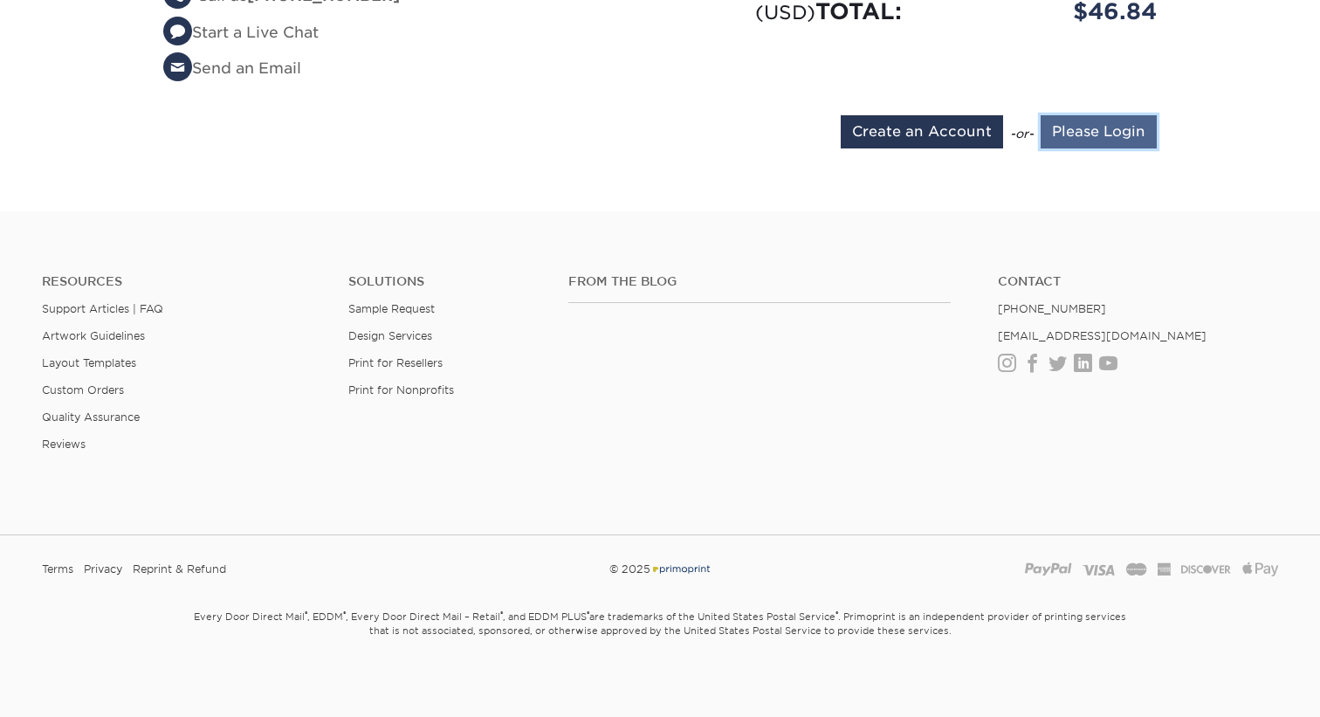
click at [1105, 136] on input "Please Login" at bounding box center [1099, 131] width 116 height 33
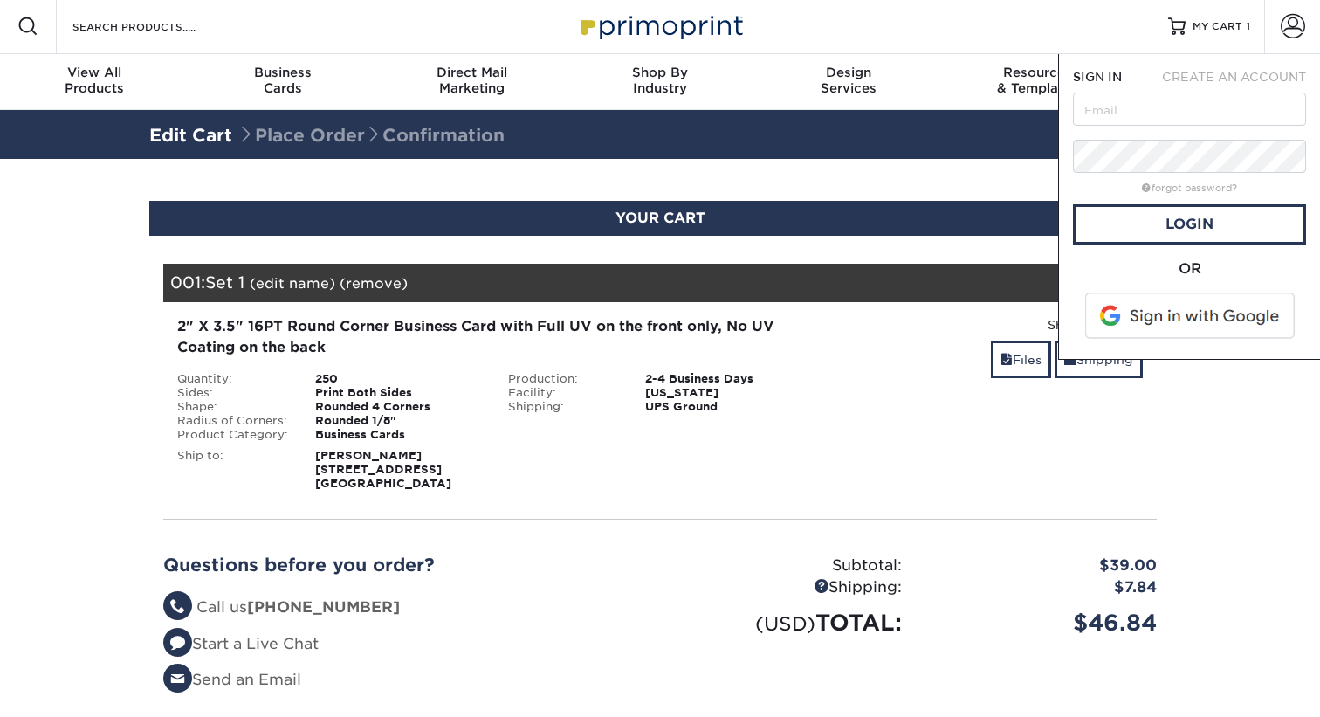
scroll to position [0, 0]
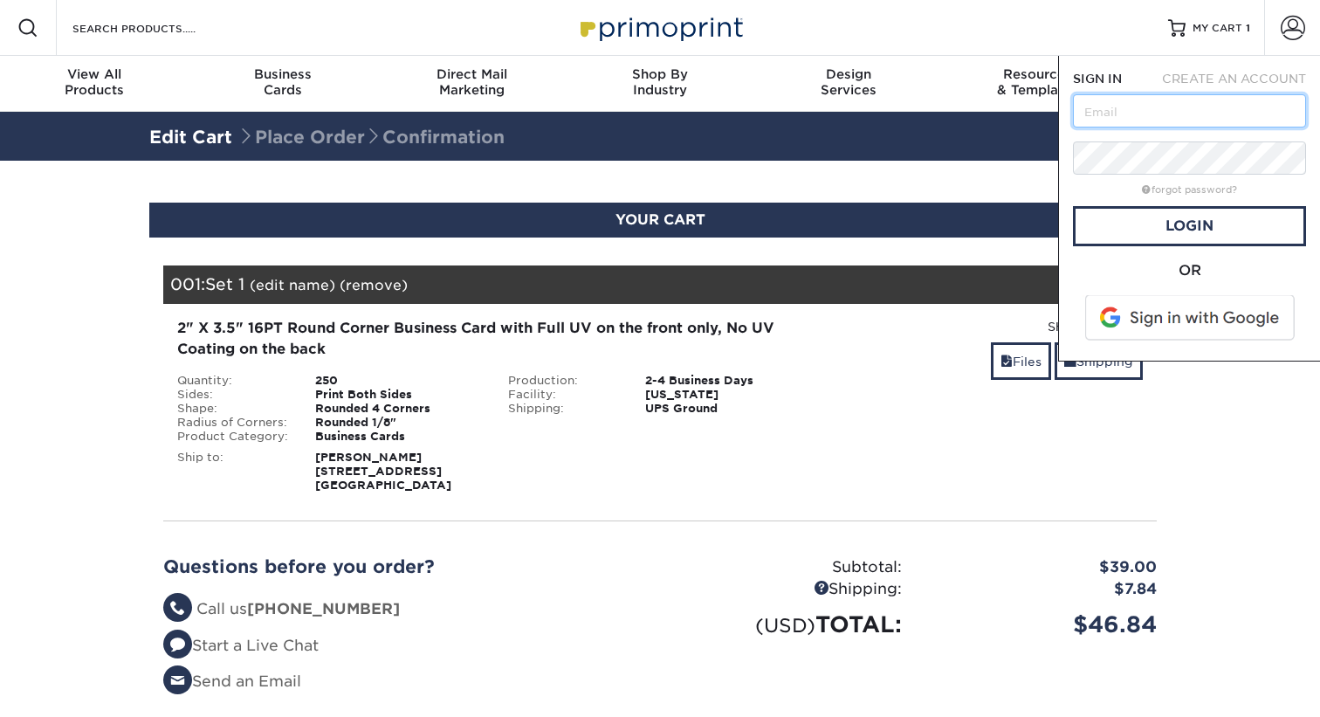
click at [1111, 122] on input "text" at bounding box center [1189, 110] width 233 height 33
type input "[EMAIL_ADDRESS][DOMAIN_NAME]"
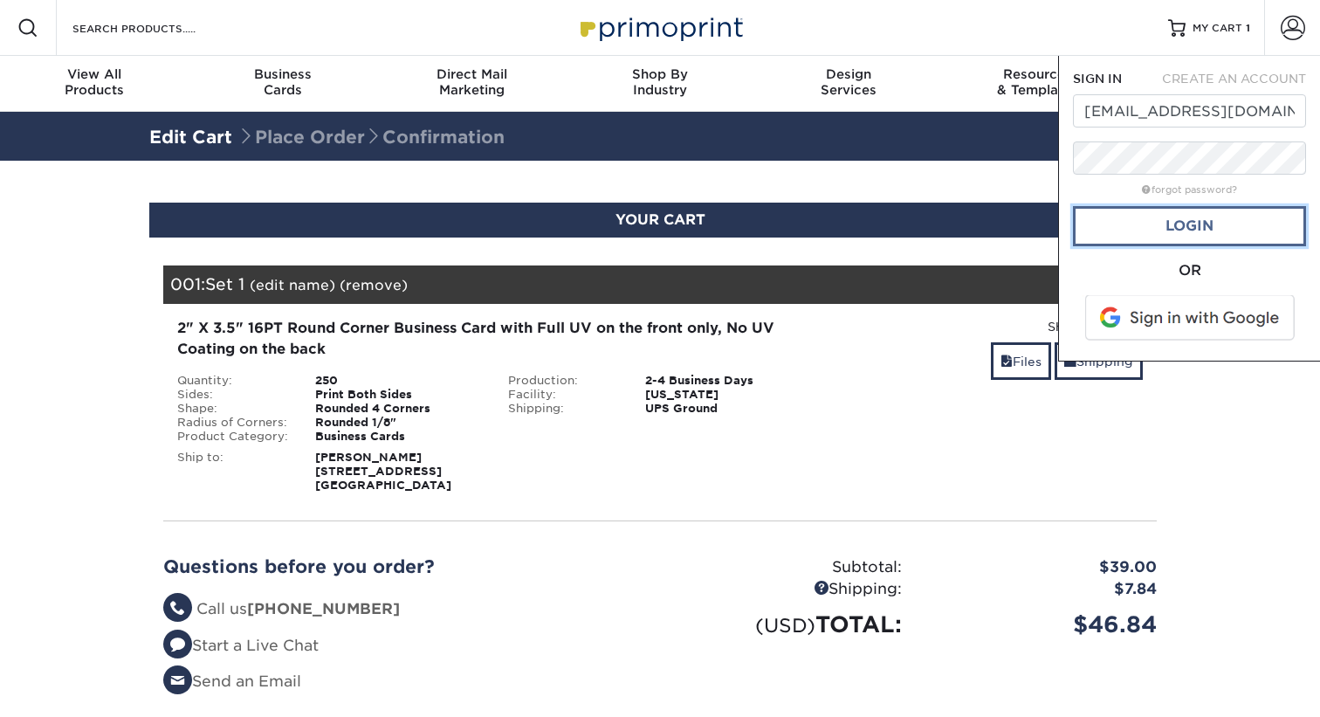
click at [1137, 234] on link "Login" at bounding box center [1189, 226] width 233 height 40
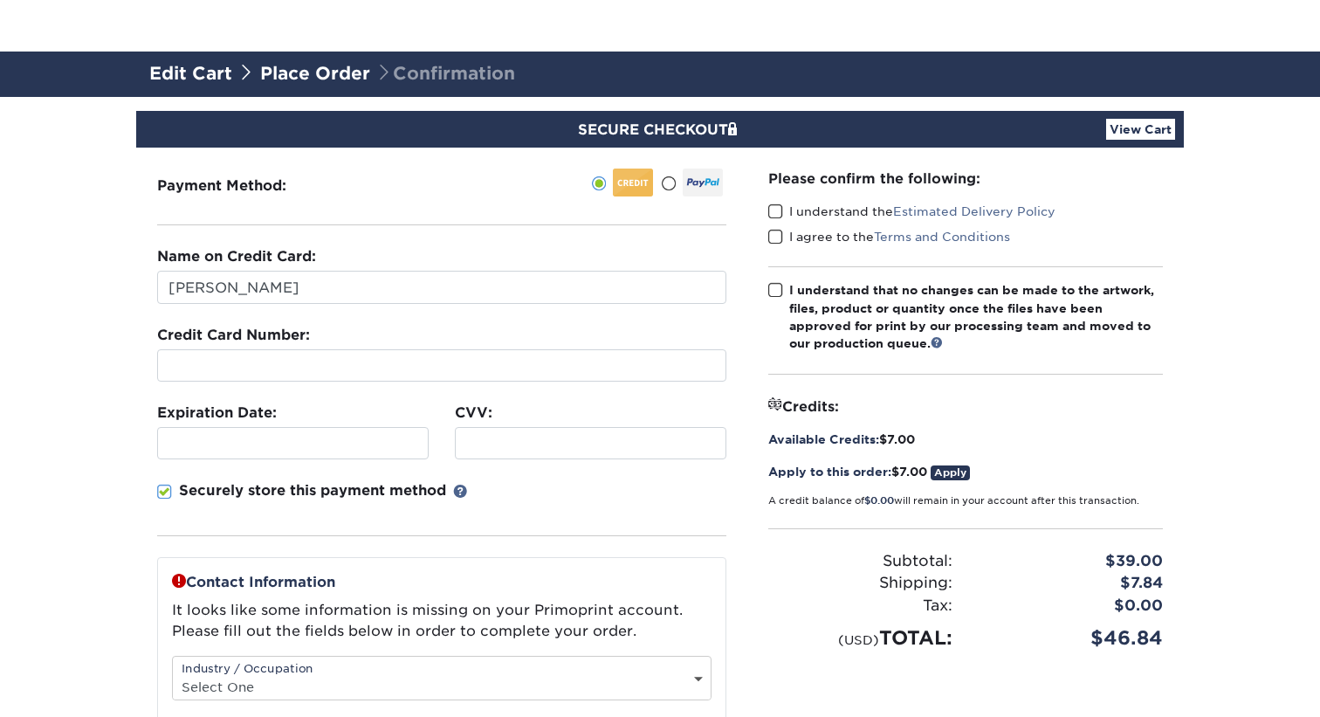
scroll to position [108, 0]
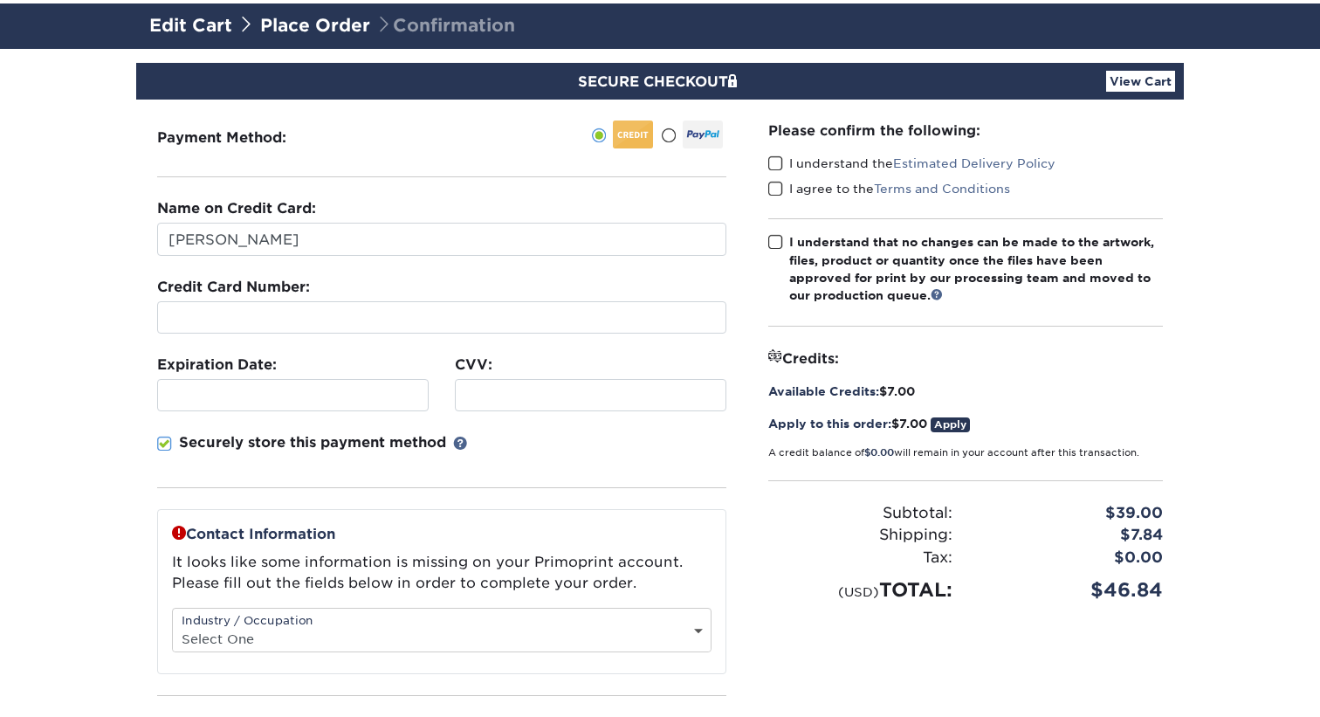
click at [956, 417] on link "Apply" at bounding box center [950, 424] width 39 height 15
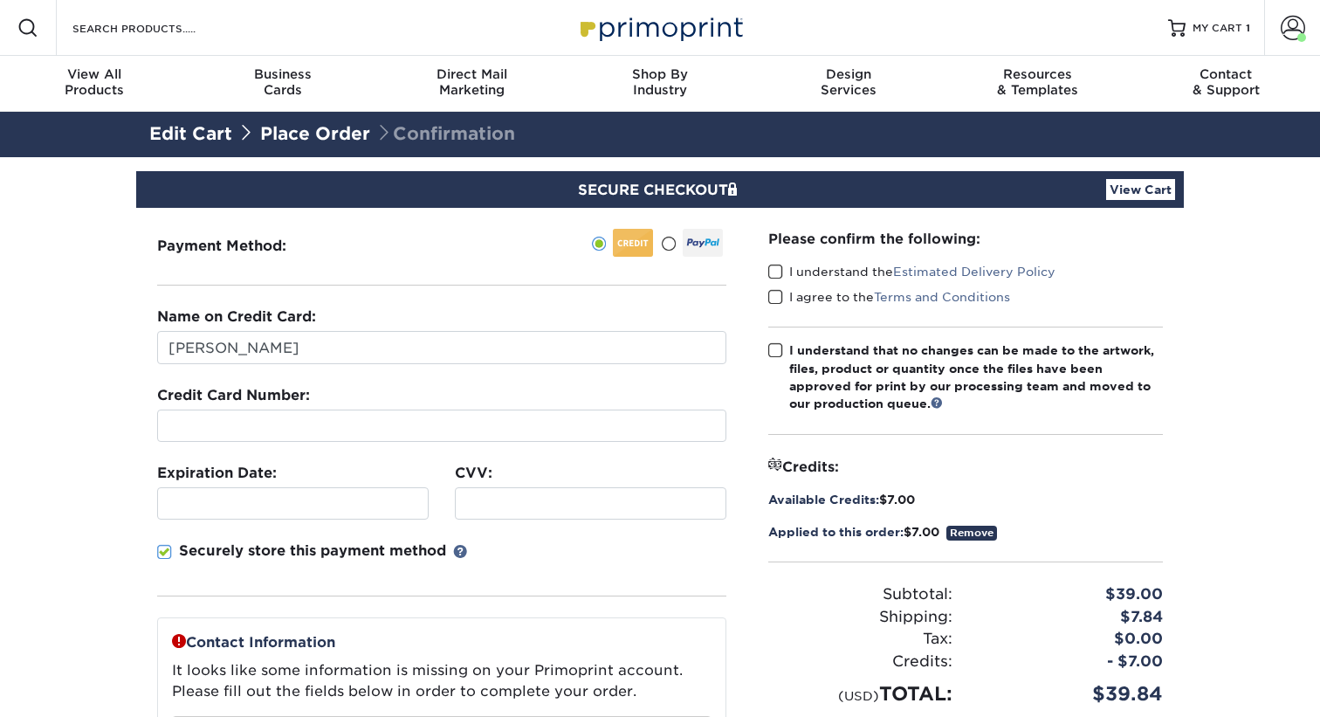
click at [778, 273] on span at bounding box center [775, 272] width 15 height 17
click at [0, 0] on input "I understand the Estimated Delivery Policy" at bounding box center [0, 0] width 0 height 0
click at [773, 300] on span at bounding box center [775, 297] width 15 height 17
click at [0, 0] on input "I agree to the Terms and Conditions" at bounding box center [0, 0] width 0 height 0
click at [773, 349] on span at bounding box center [775, 350] width 15 height 17
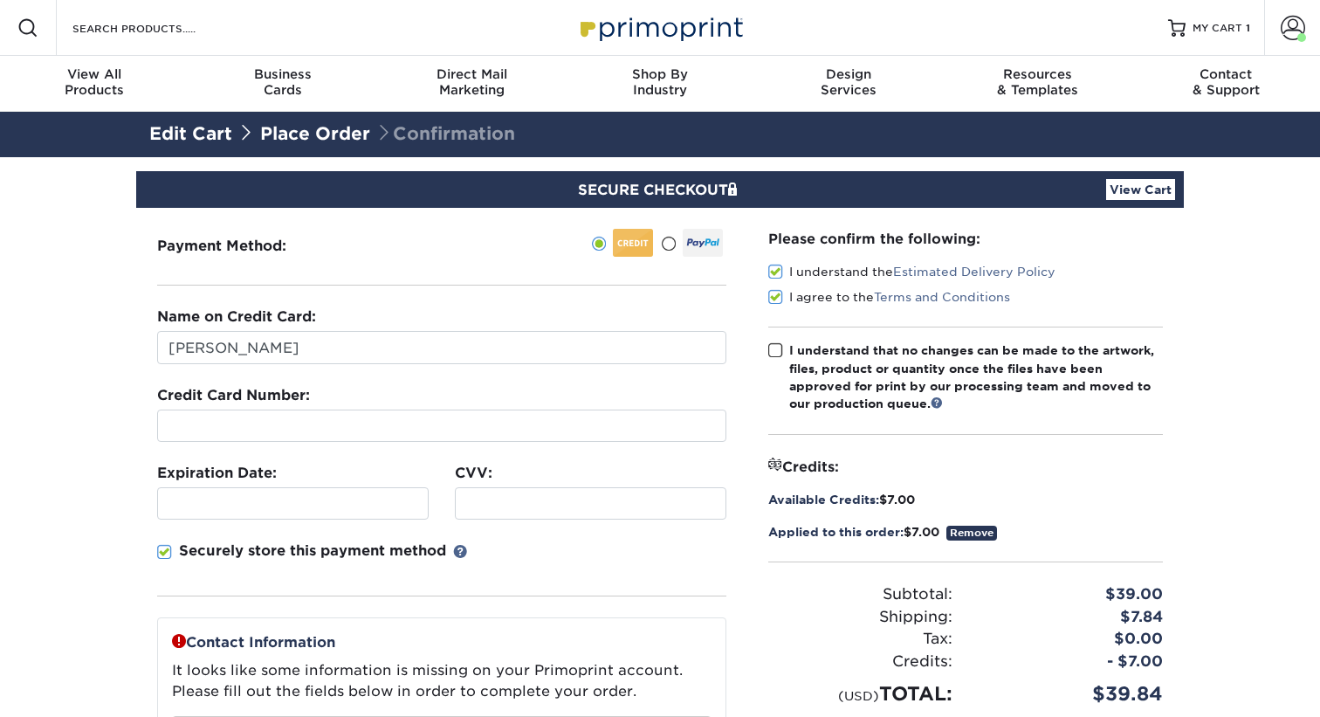
click at [0, 0] on input "I understand that no changes can be made to the artwork, files, product or quan…" at bounding box center [0, 0] width 0 height 0
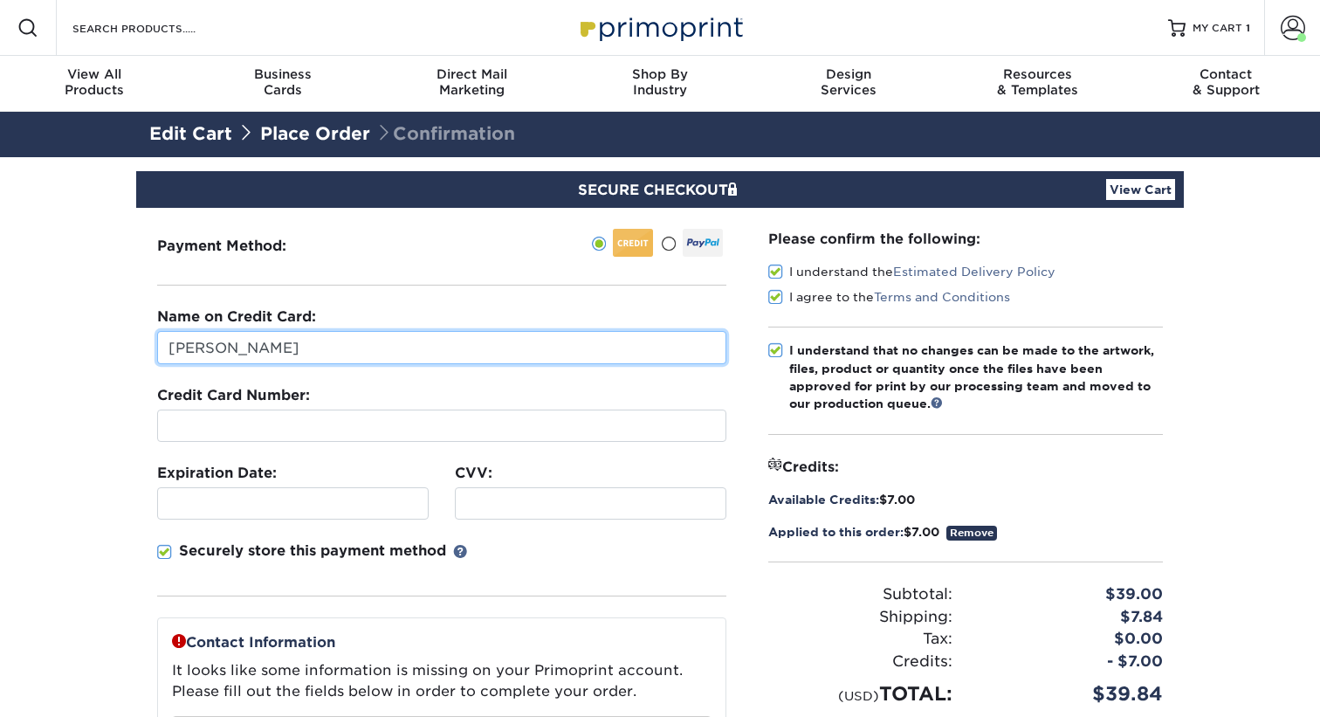
click at [333, 361] on input "Matt Hubb" at bounding box center [441, 347] width 569 height 33
type input "Matthew L Hubbard III"
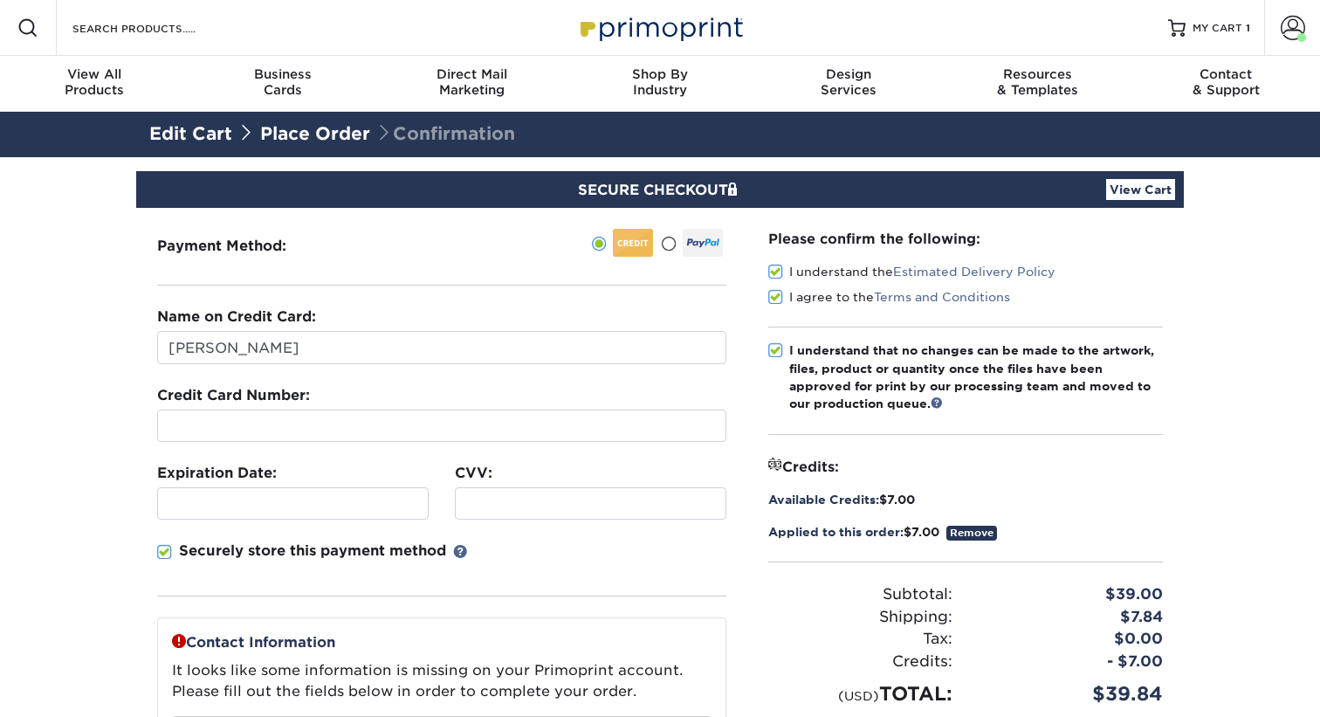
click at [168, 550] on span at bounding box center [164, 552] width 15 height 17
click at [0, 0] on input "Securely store this payment method" at bounding box center [0, 0] width 0 height 0
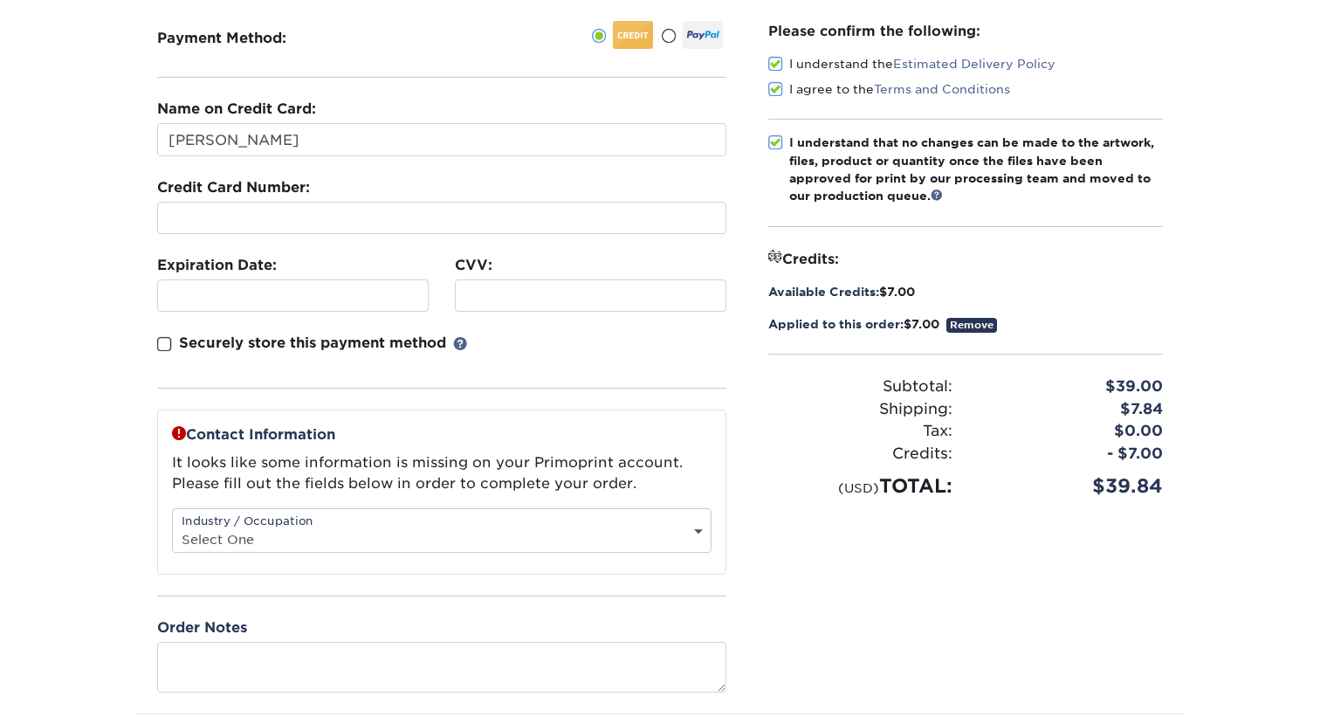
scroll to position [220, 0]
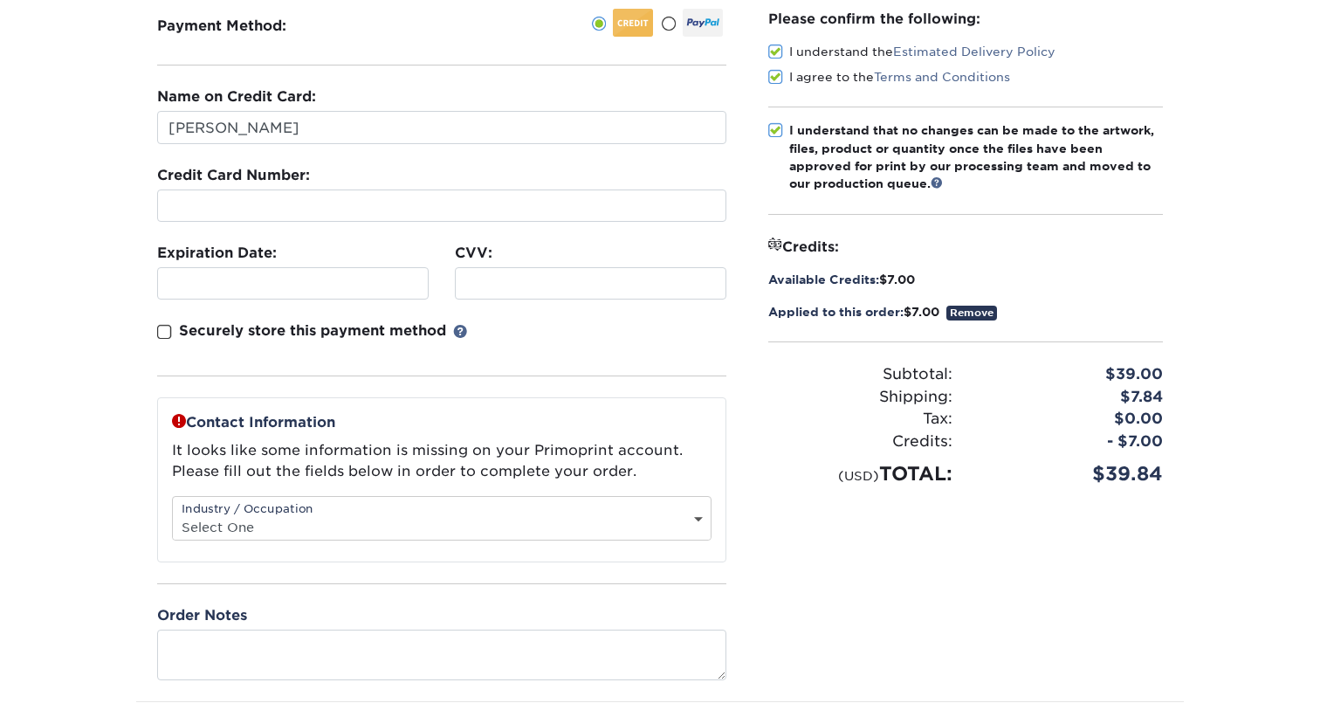
click at [681, 521] on select "Select One Administrative Executive Human Resources Construction Education Ente…" at bounding box center [442, 526] width 538 height 25
select select "11"
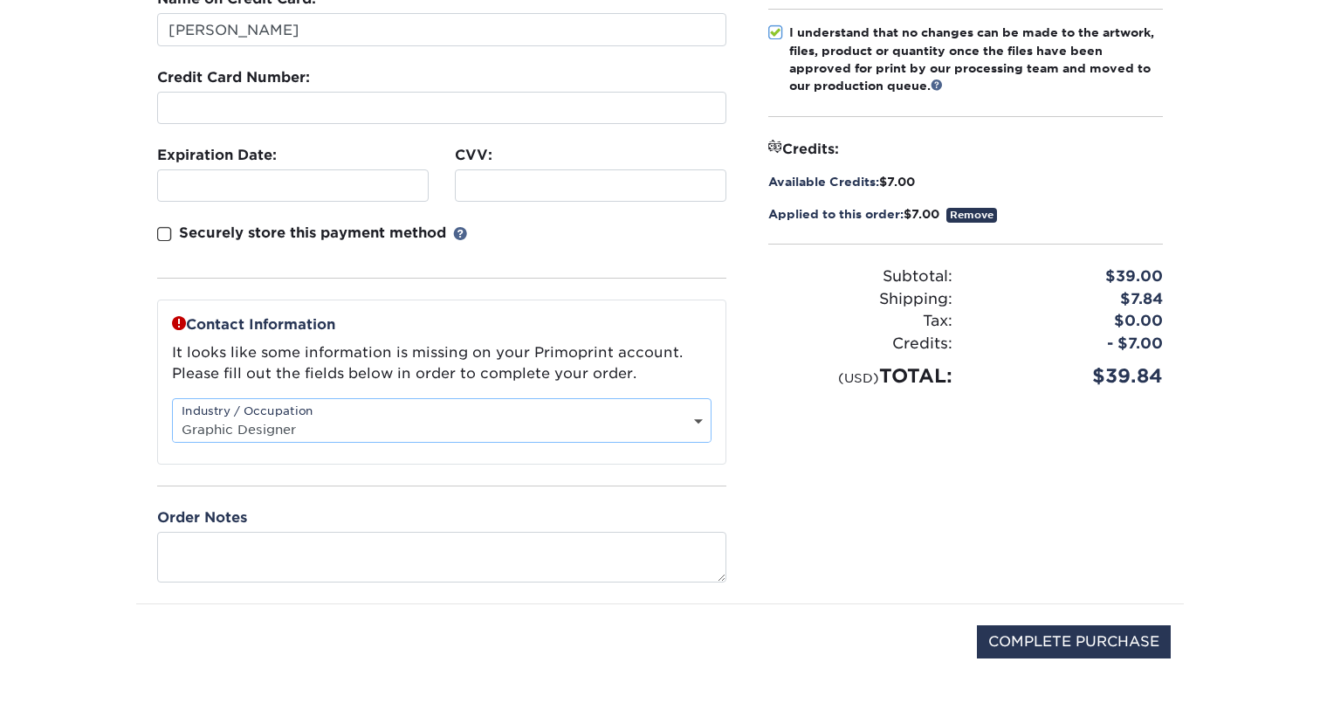
scroll to position [320, 0]
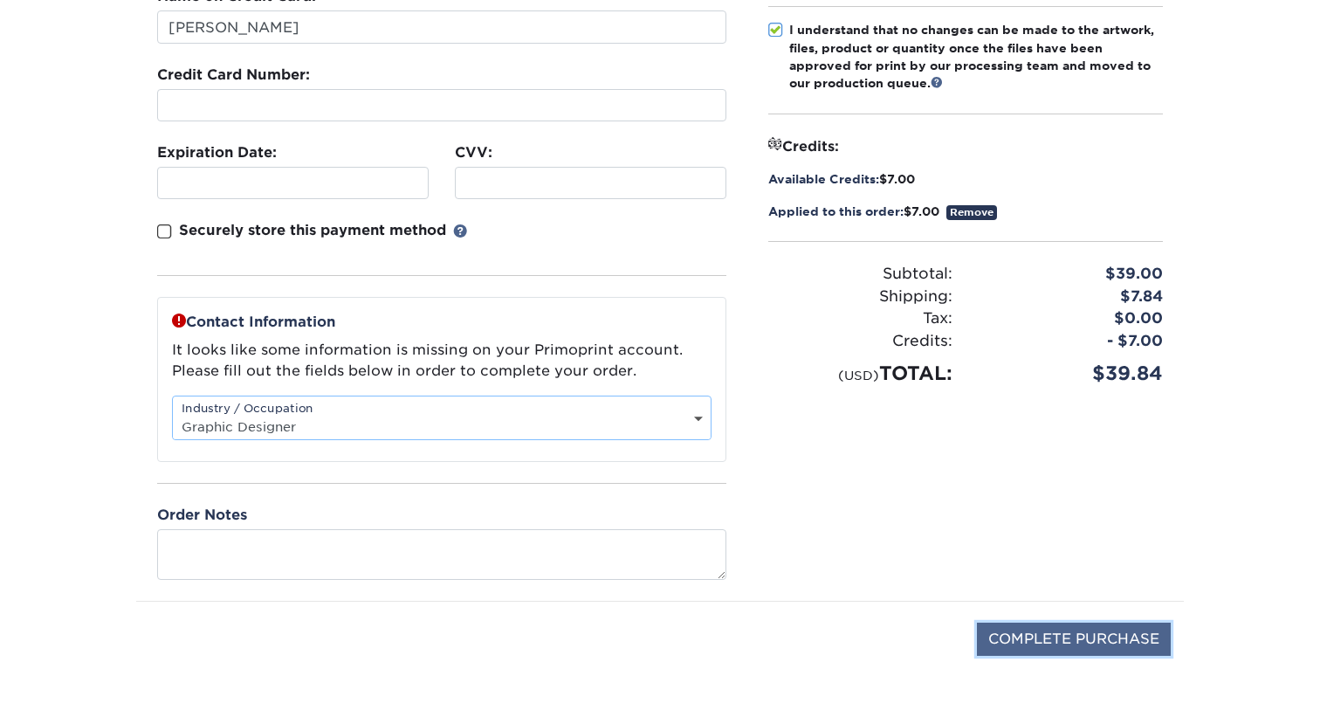
click at [1061, 629] on input "COMPLETE PURCHASE" at bounding box center [1074, 638] width 194 height 33
type input "PROCESSING, PLEASE WAIT..."
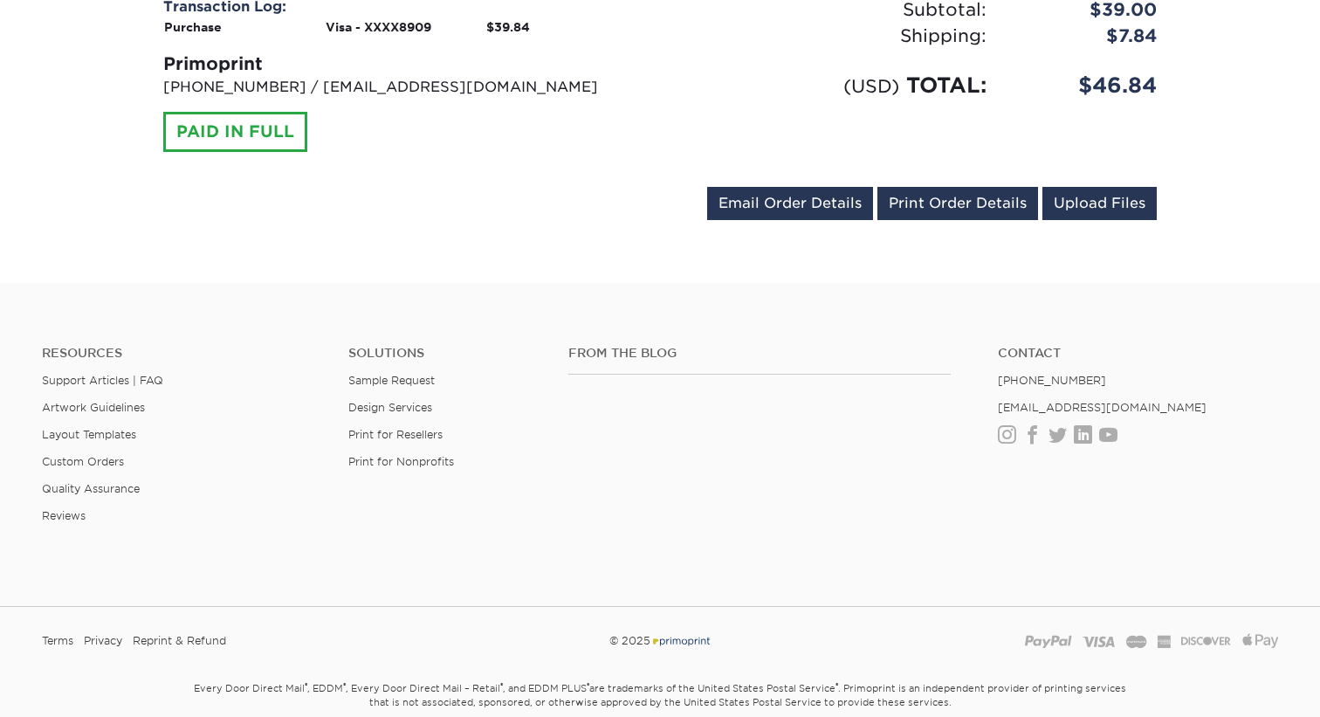
scroll to position [800, 0]
